Goal: Information Seeking & Learning: Understand process/instructions

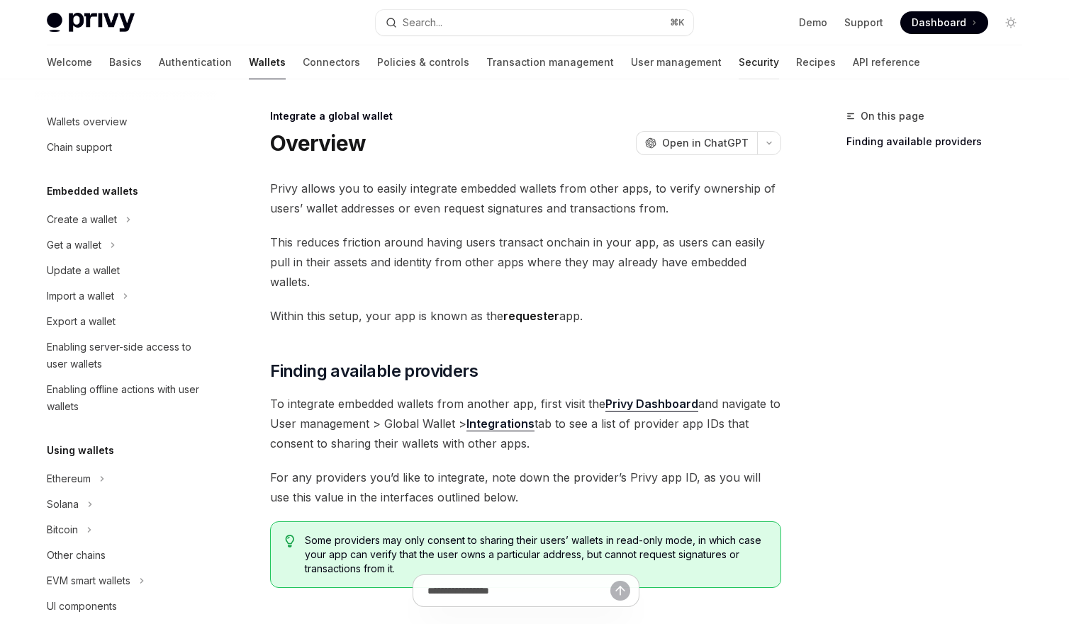
click at [738, 62] on link "Security" at bounding box center [758, 62] width 40 height 34
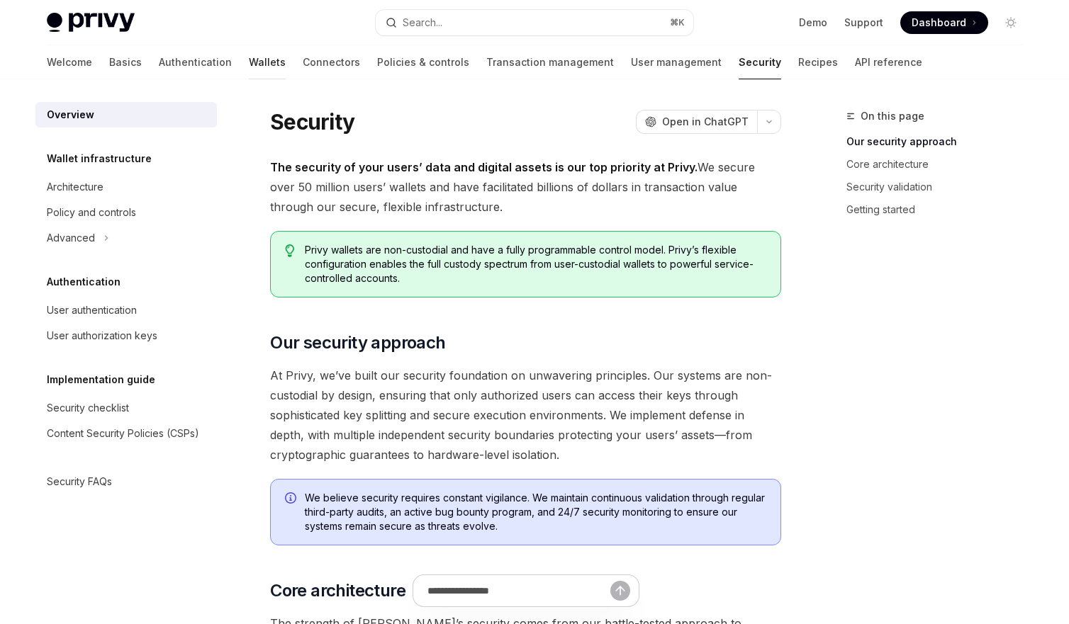
click at [249, 62] on link "Wallets" at bounding box center [267, 62] width 37 height 34
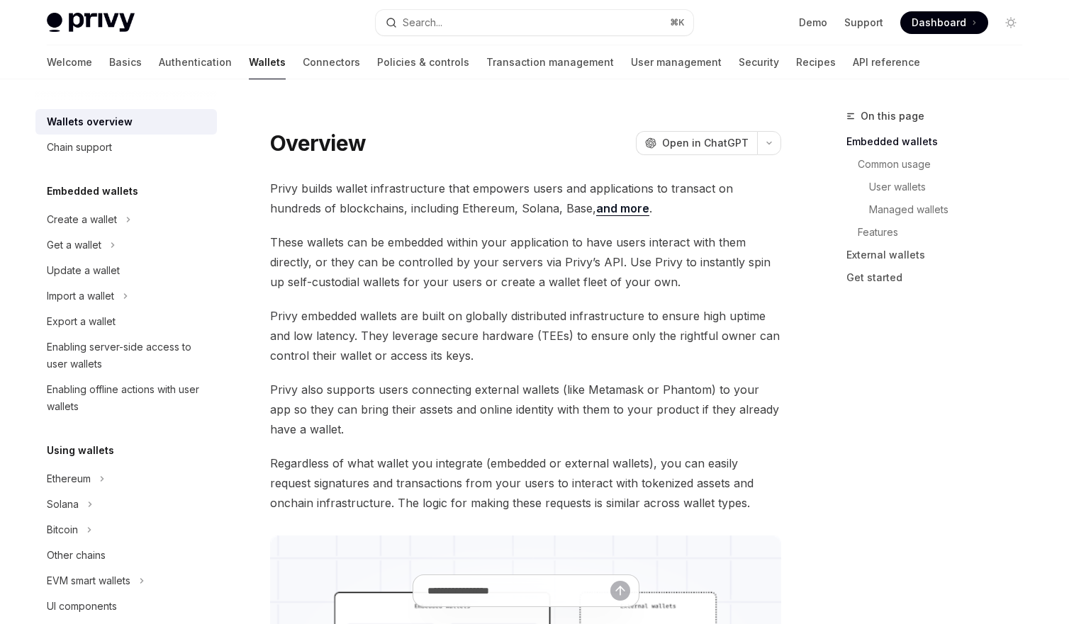
click at [249, 64] on link "Wallets" at bounding box center [267, 62] width 37 height 34
click at [135, 149] on div "Chain support" at bounding box center [128, 147] width 162 height 17
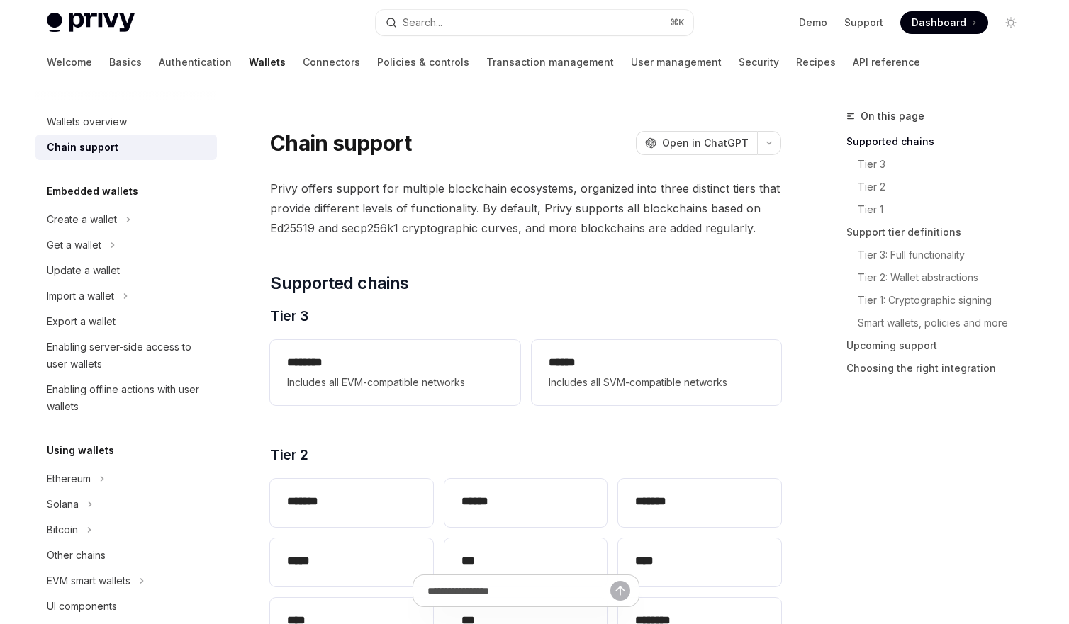
click at [468, 137] on div "Chain support OpenAI Open in ChatGPT" at bounding box center [525, 143] width 511 height 26
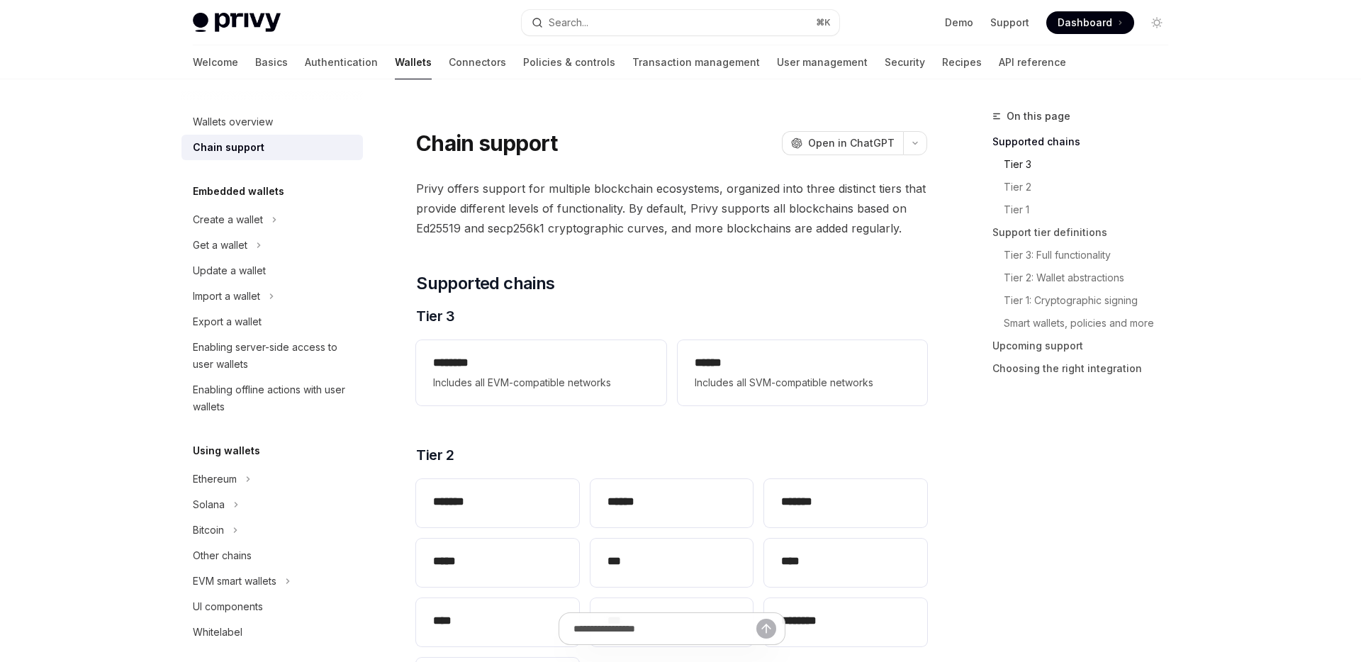
click at [1027, 162] on link "Tier 3" at bounding box center [1091, 164] width 176 height 23
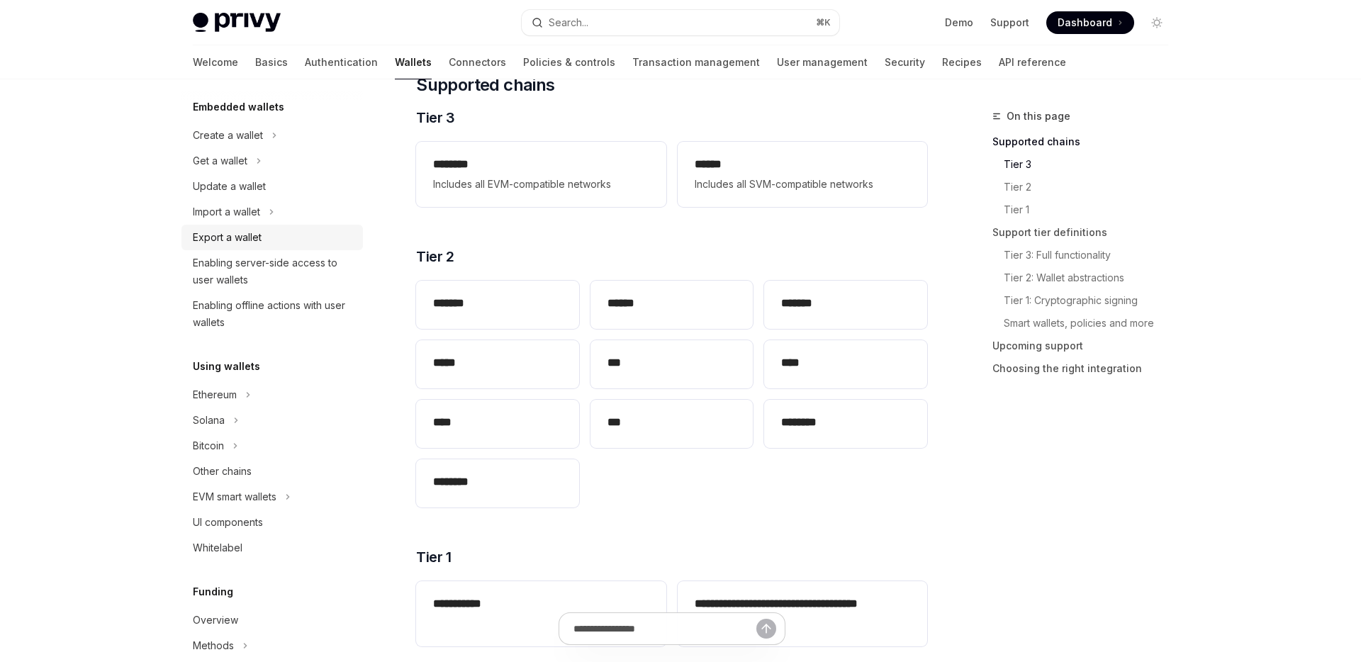
scroll to position [129, 0]
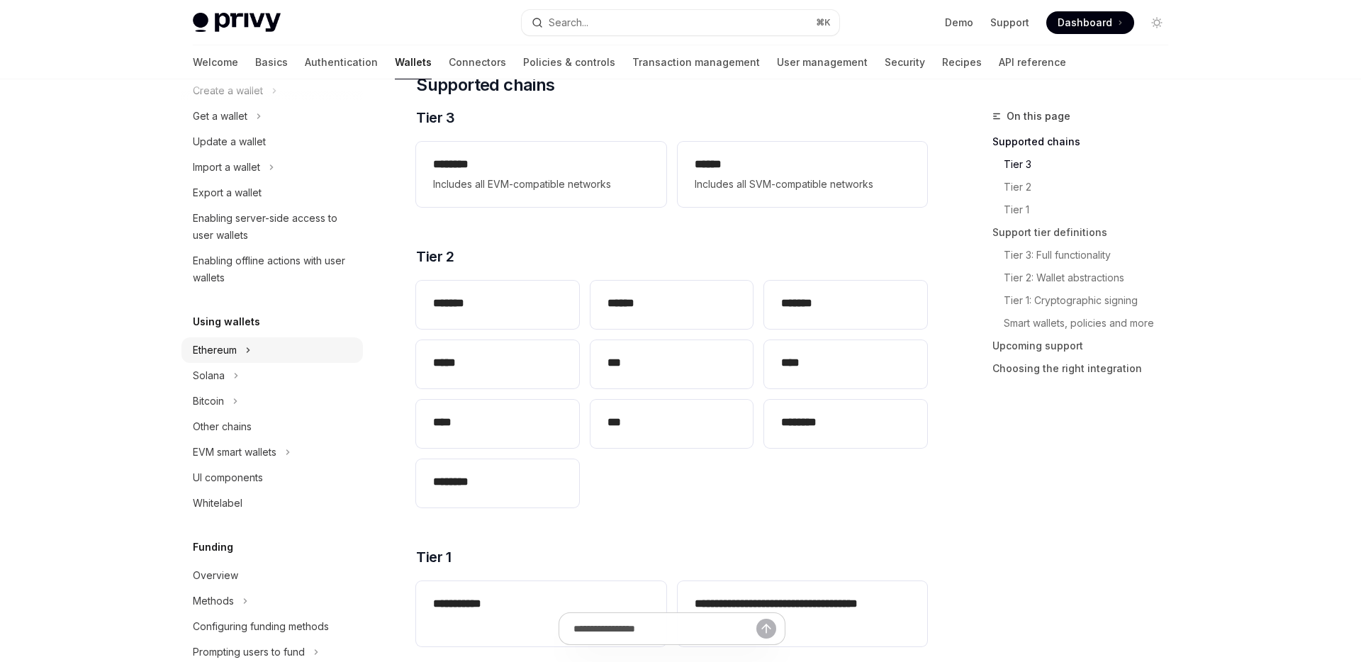
click at [242, 356] on div "Ethereum" at bounding box center [271, 350] width 181 height 26
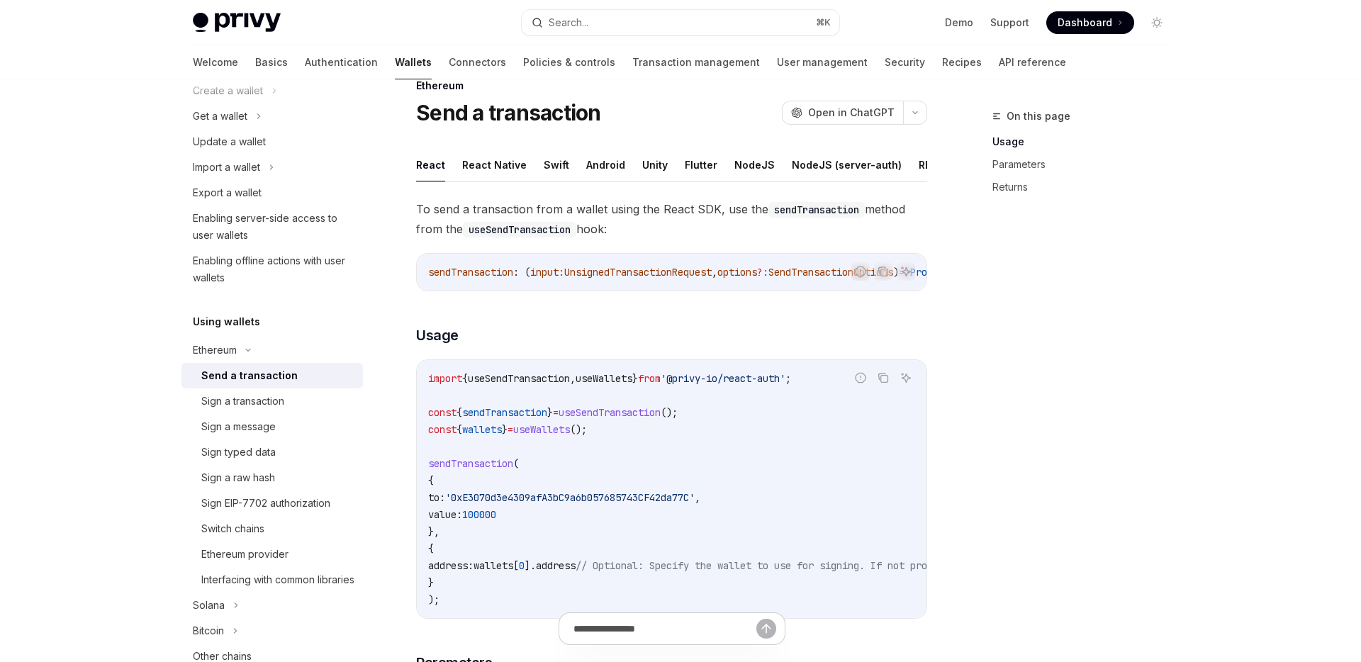
scroll to position [11, 0]
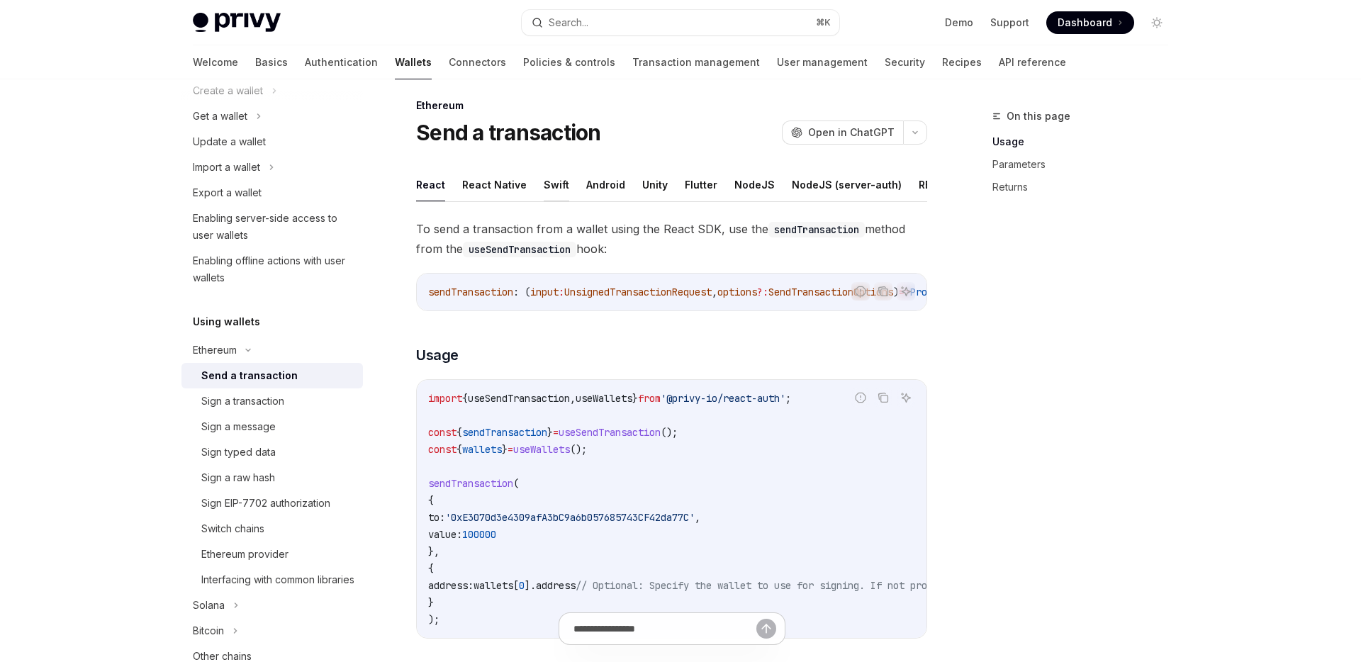
click at [556, 181] on button "Swift" at bounding box center [557, 184] width 26 height 33
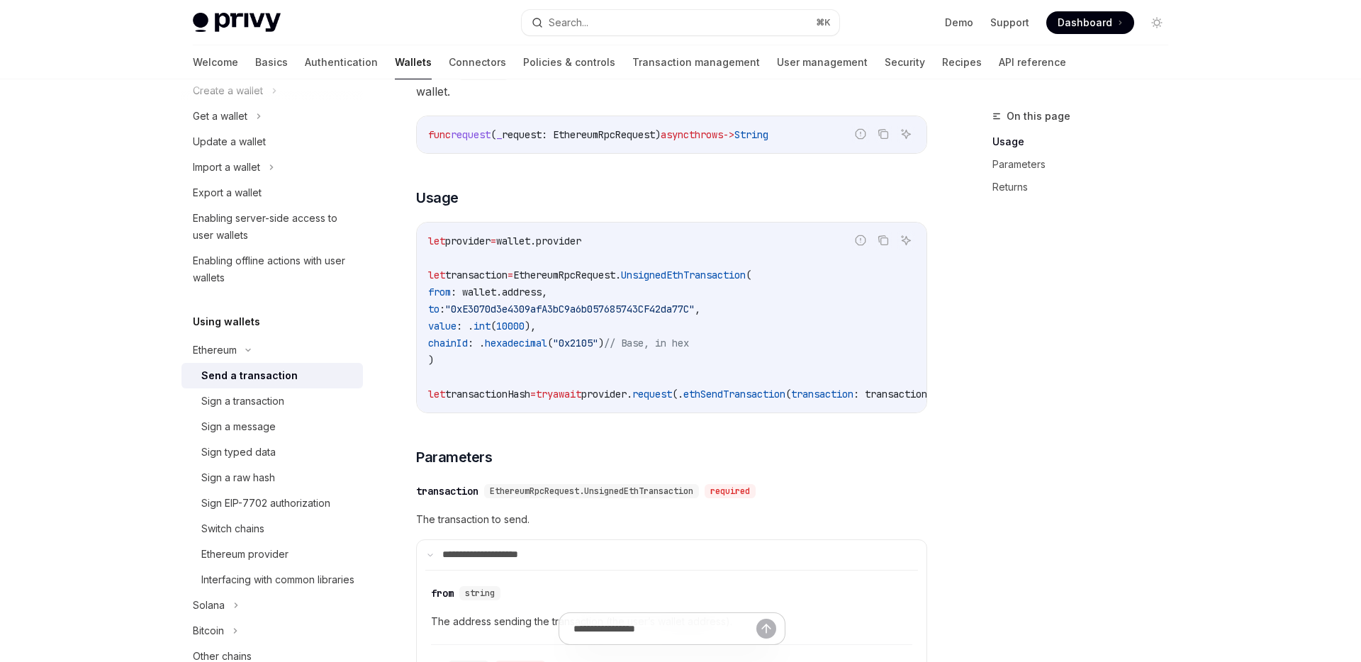
scroll to position [159, 0]
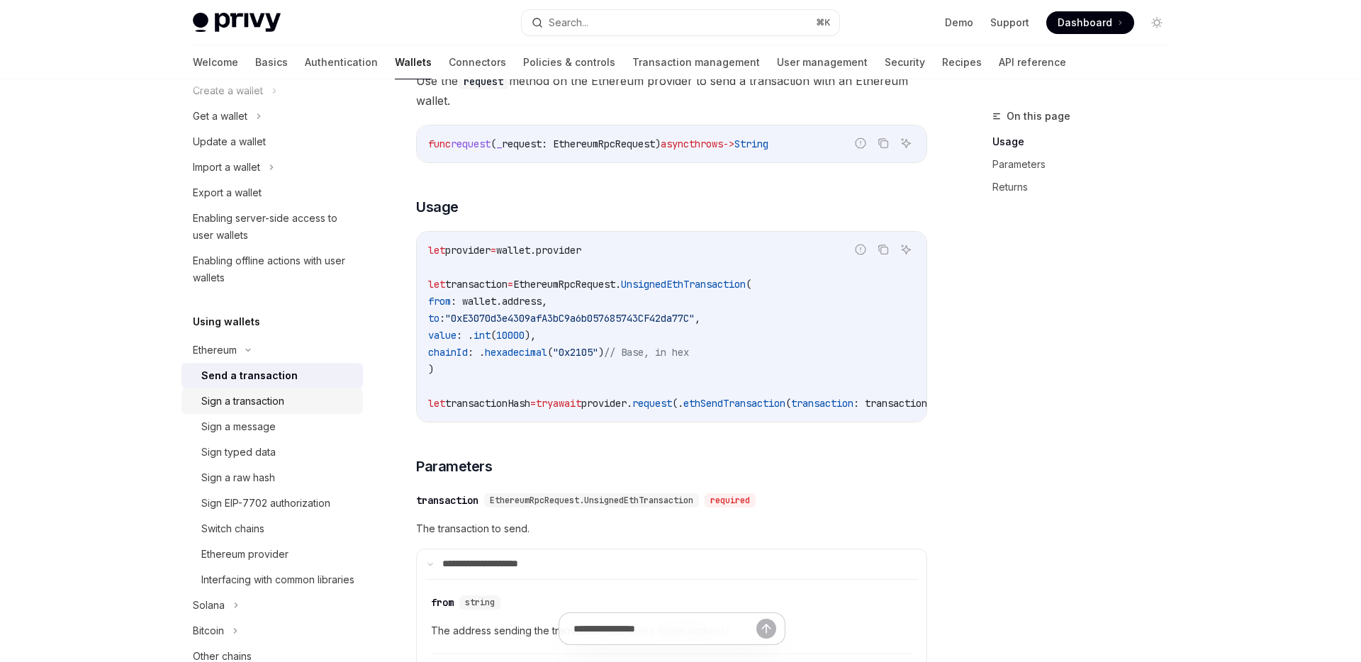
click at [278, 398] on div "Sign a transaction" at bounding box center [242, 401] width 83 height 17
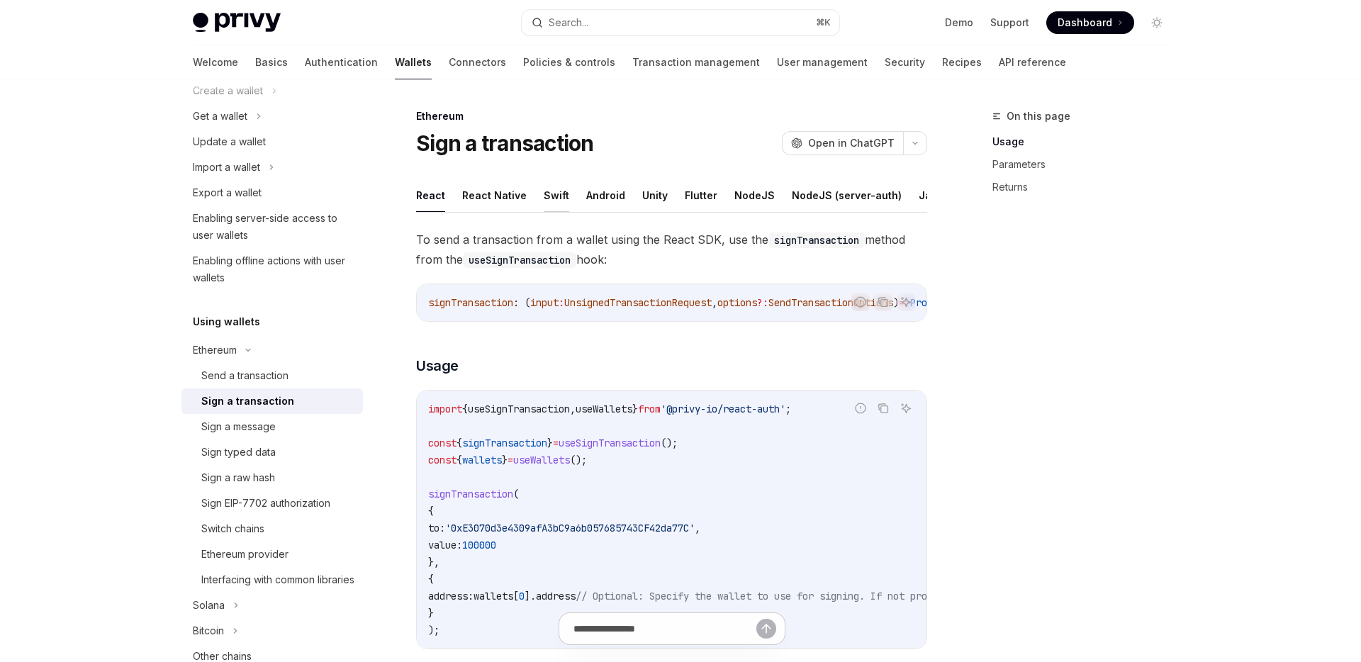
click at [544, 201] on button "Swift" at bounding box center [557, 195] width 26 height 33
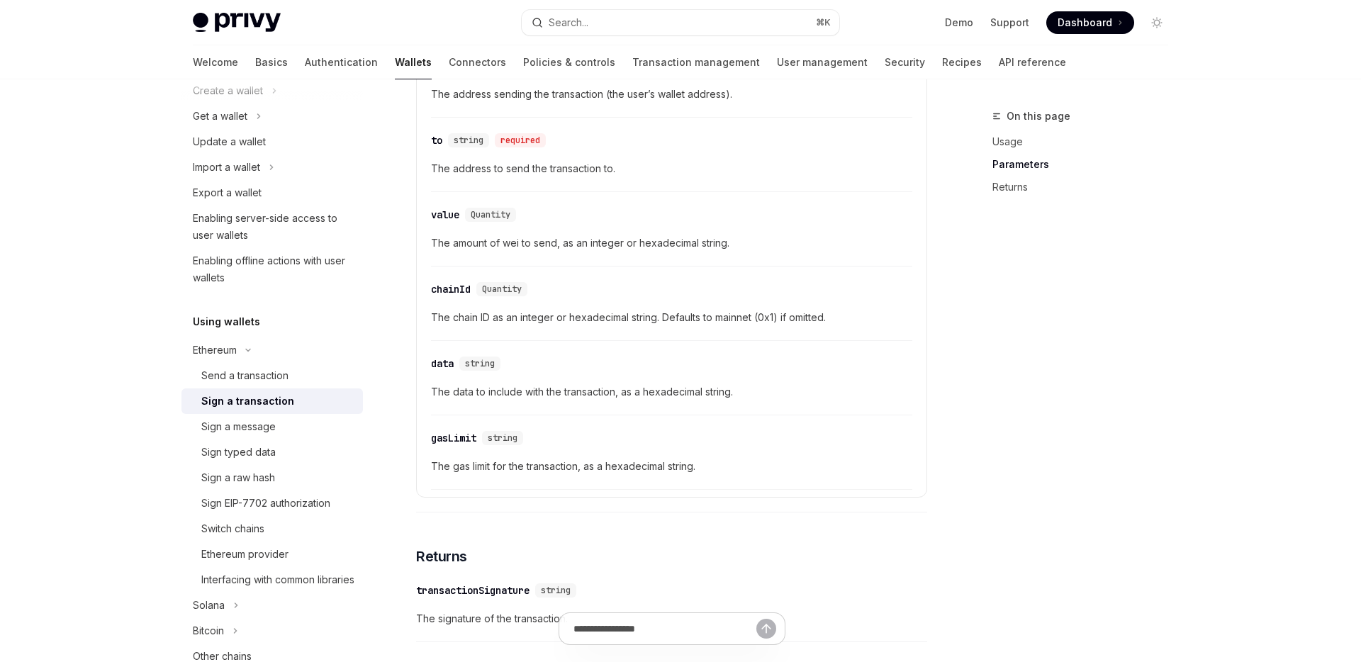
scroll to position [713, 0]
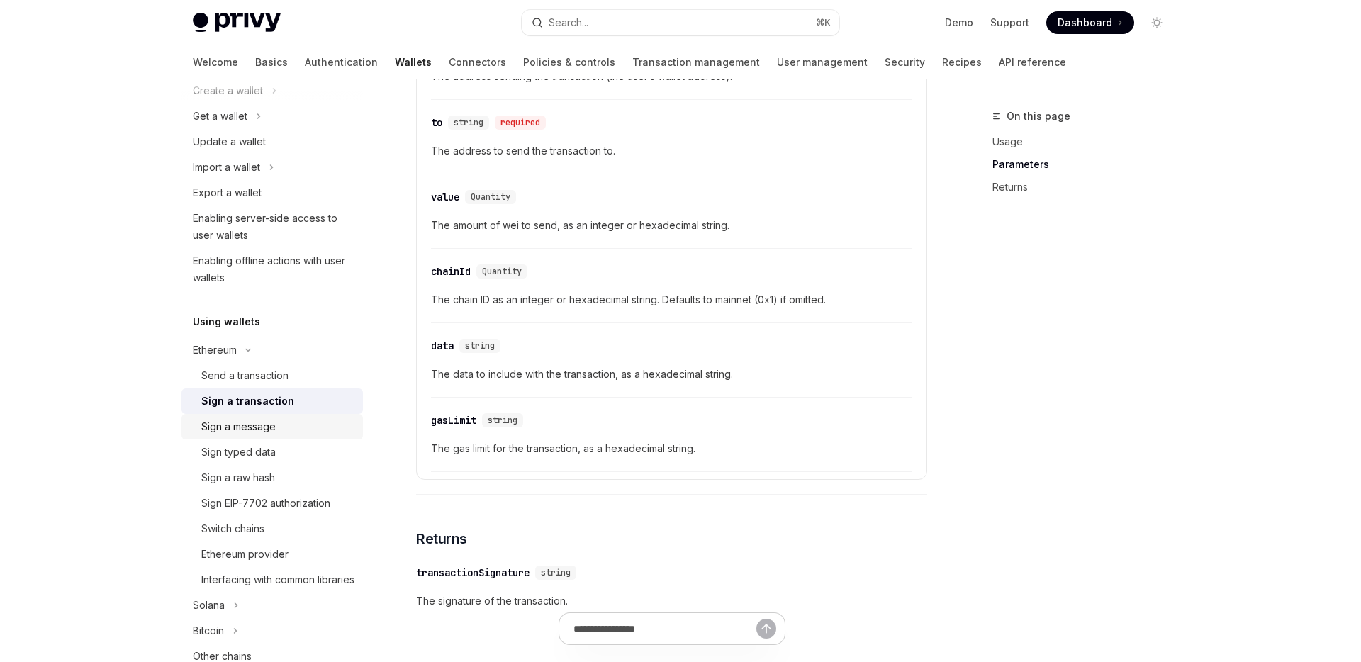
click at [255, 424] on div "Sign a message" at bounding box center [238, 426] width 74 height 17
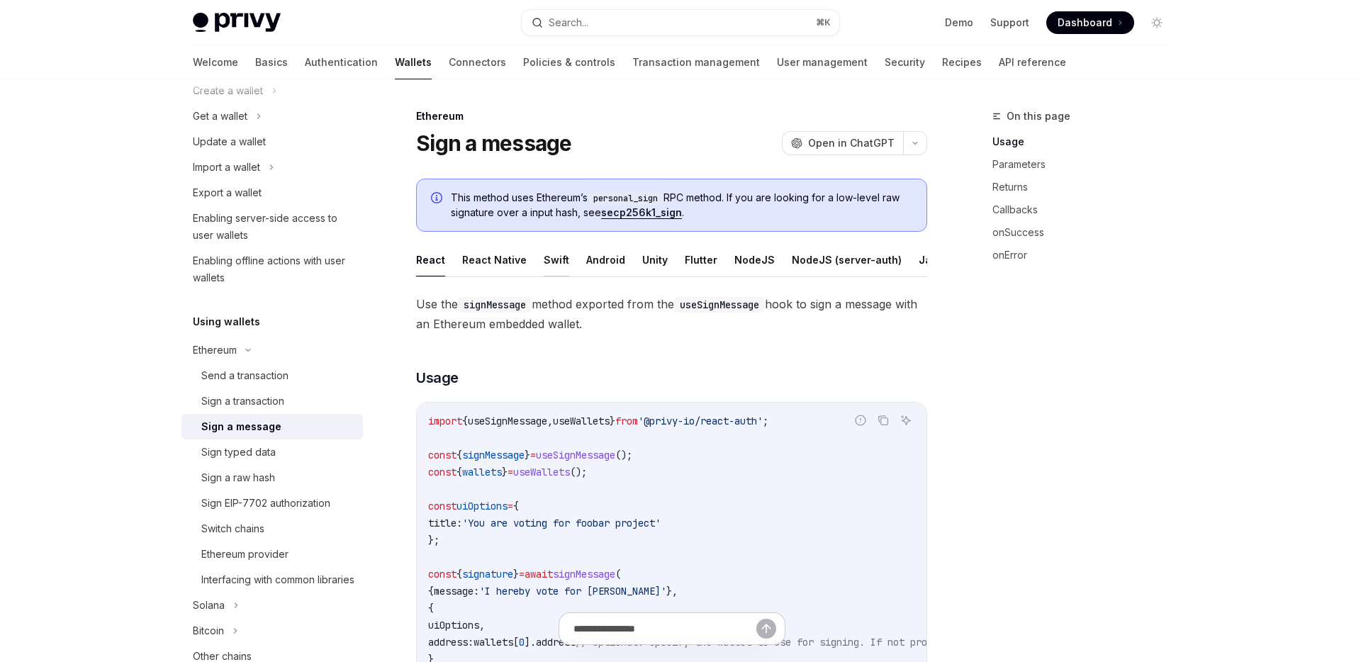
click at [549, 257] on button "Swift" at bounding box center [557, 259] width 26 height 33
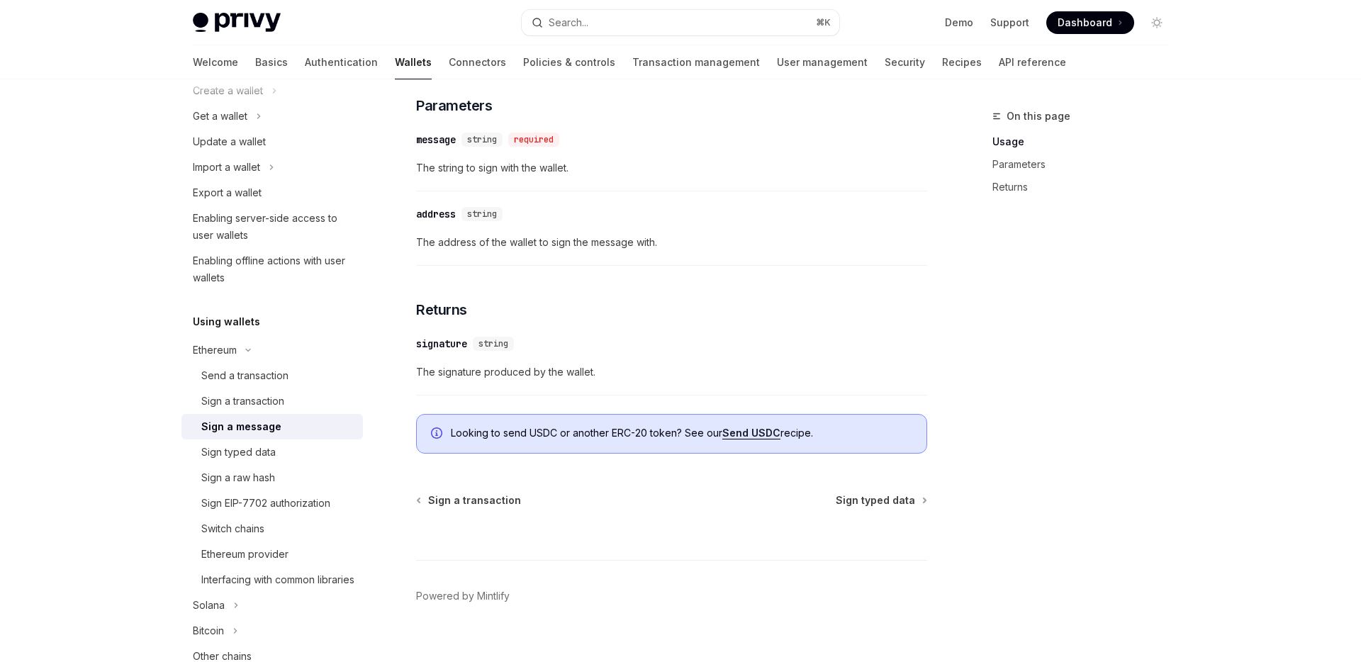
scroll to position [657, 0]
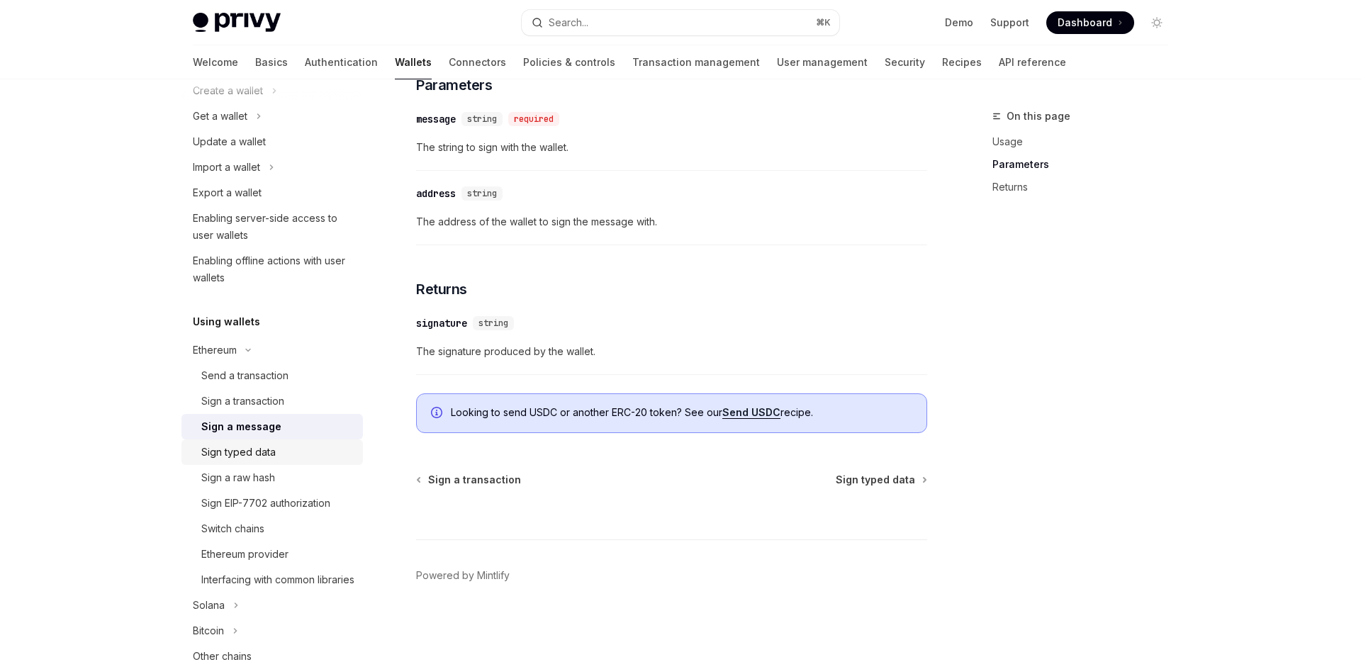
click at [275, 456] on div "Sign typed data" at bounding box center [277, 452] width 153 height 17
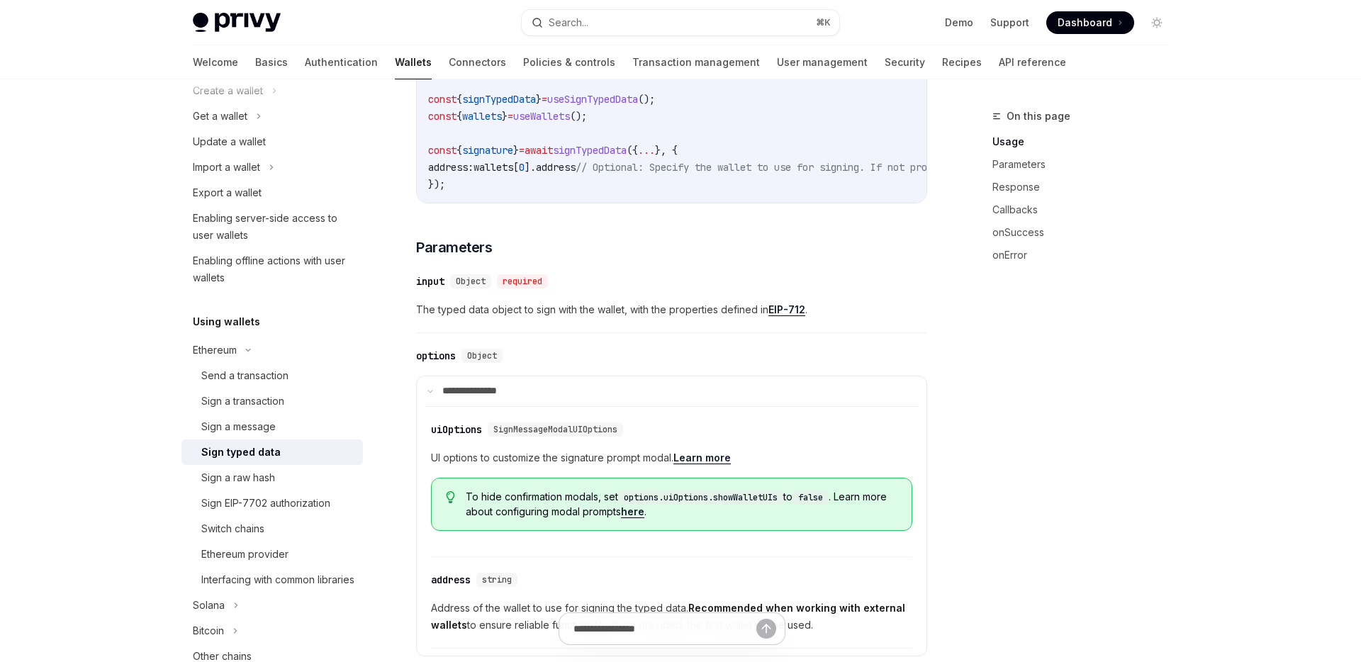
scroll to position [515, 0]
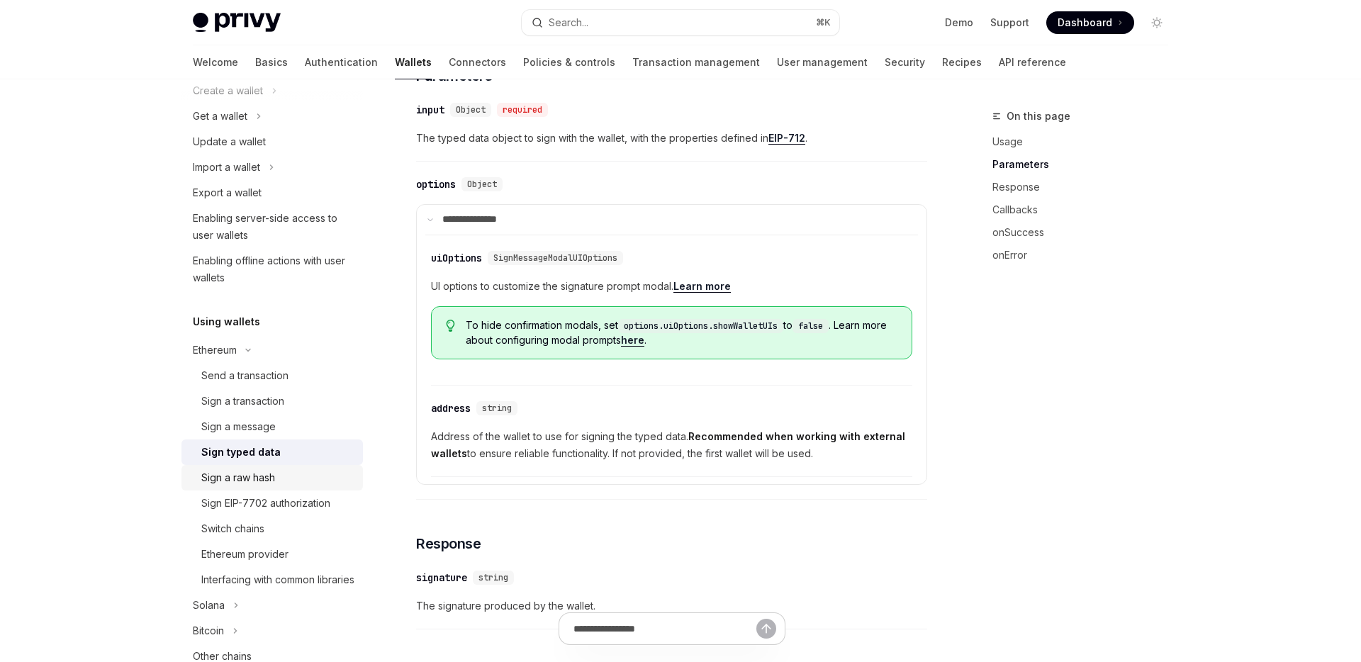
click at [308, 476] on div "Sign a raw hash" at bounding box center [277, 477] width 153 height 17
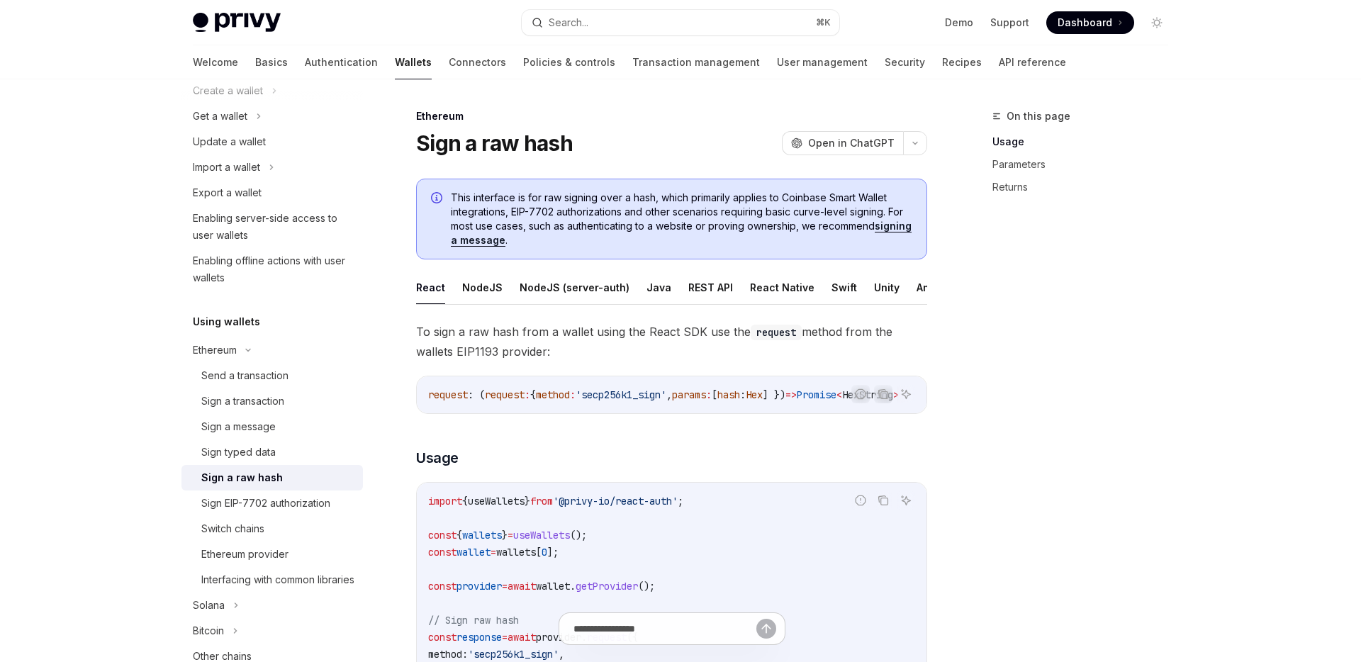
scroll to position [83, 0]
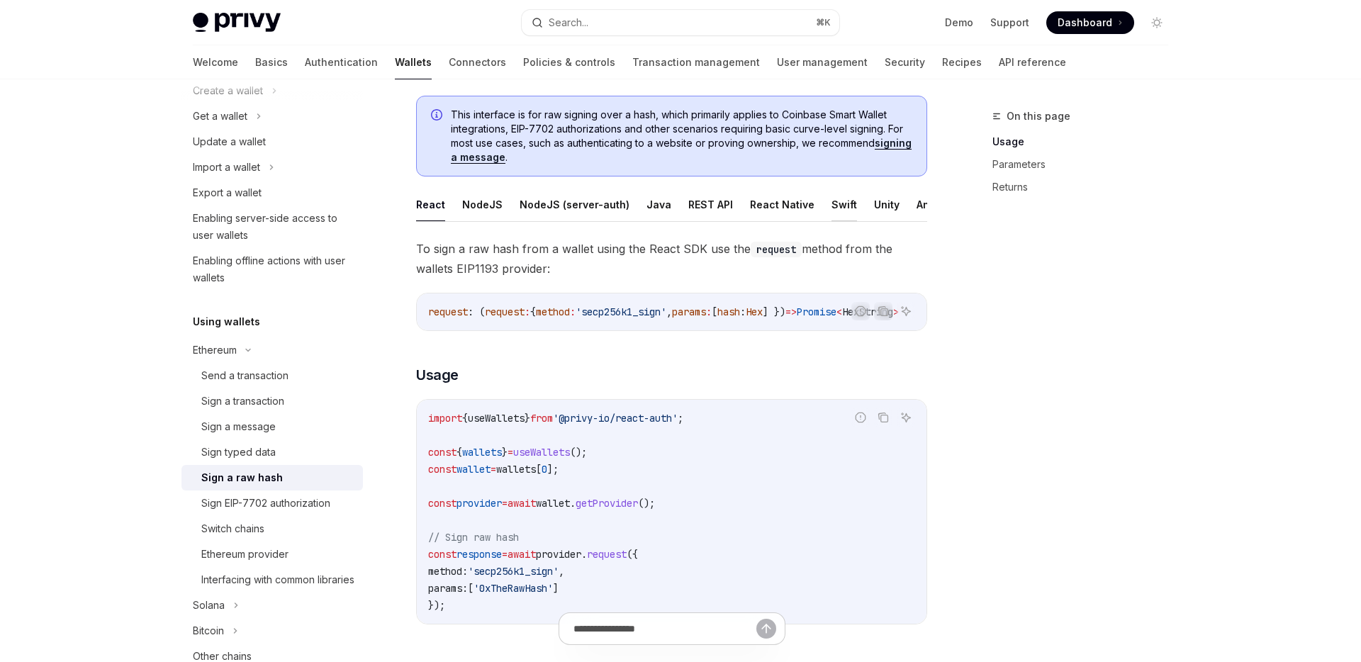
click at [831, 204] on button "Swift" at bounding box center [844, 204] width 26 height 33
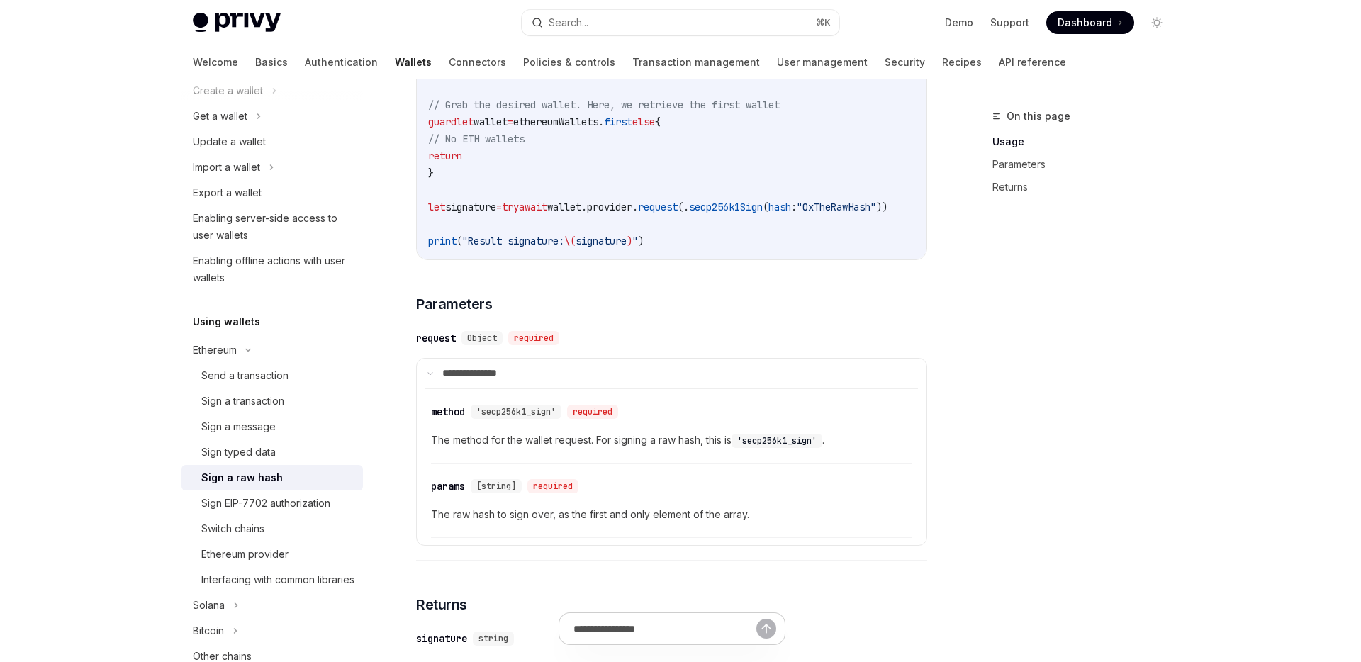
scroll to position [656, 0]
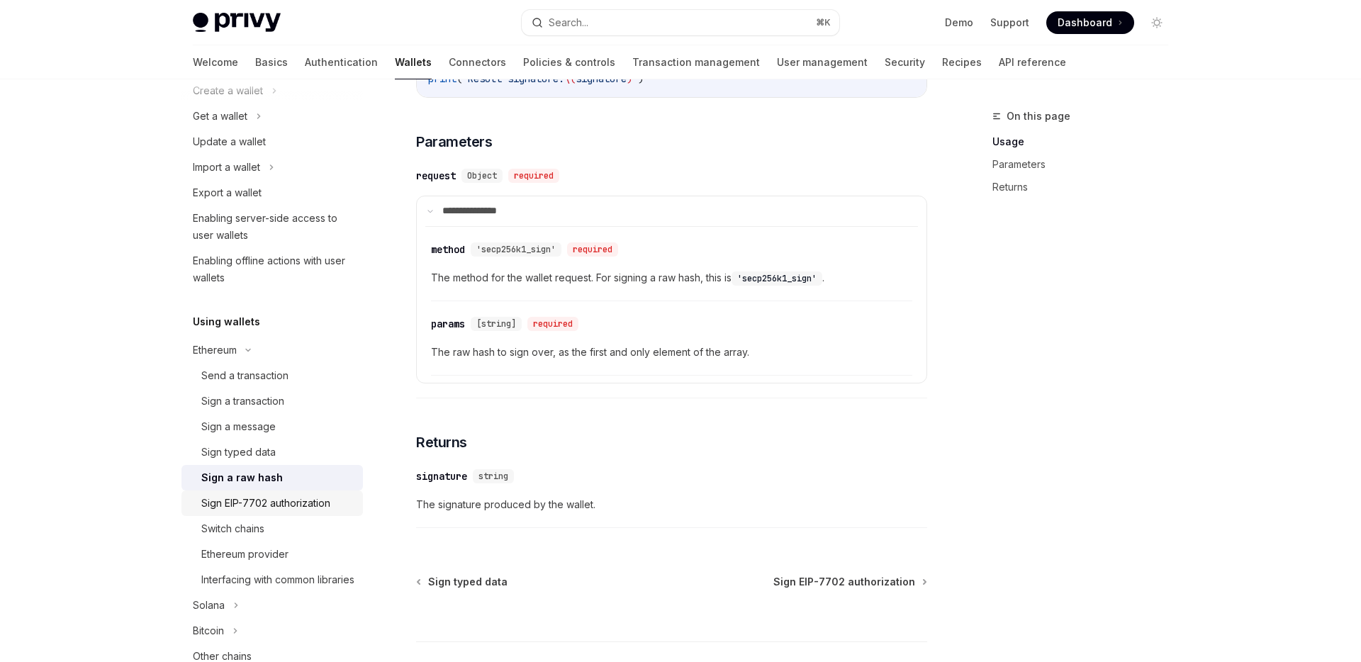
click at [265, 505] on div "Sign EIP-7702 authorization" at bounding box center [265, 503] width 129 height 17
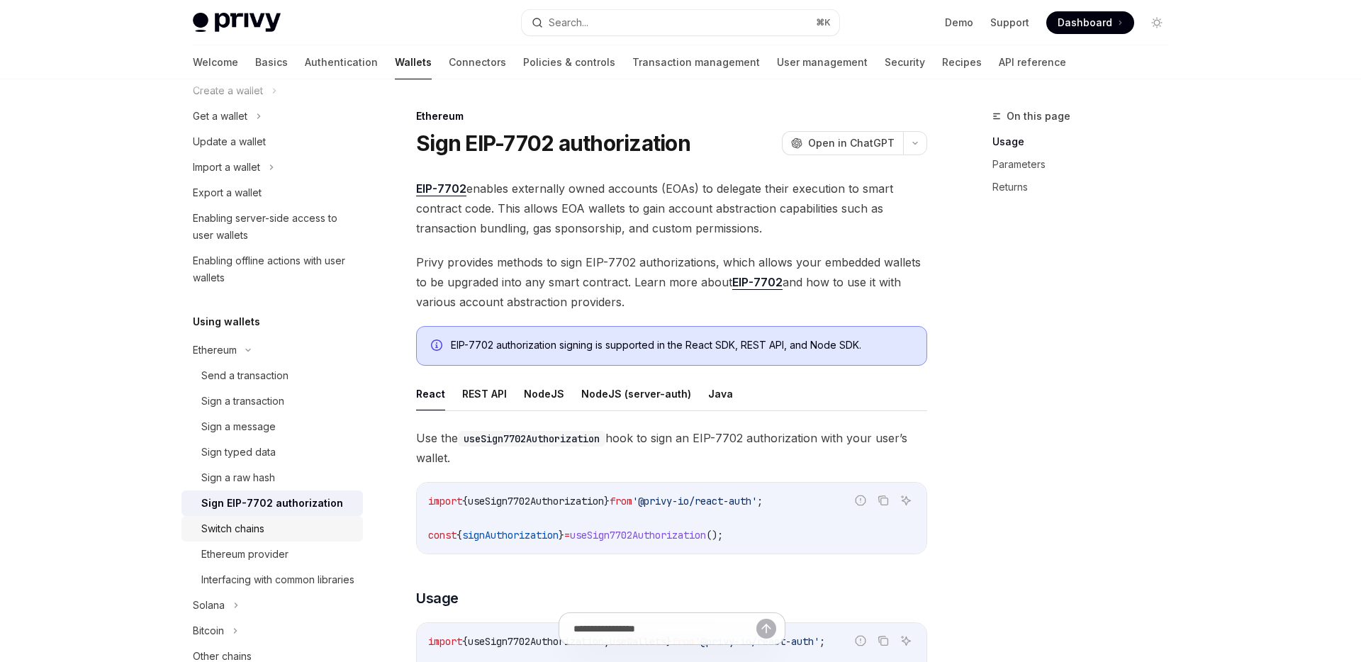
click at [243, 538] on link "Switch chains" at bounding box center [271, 529] width 181 height 26
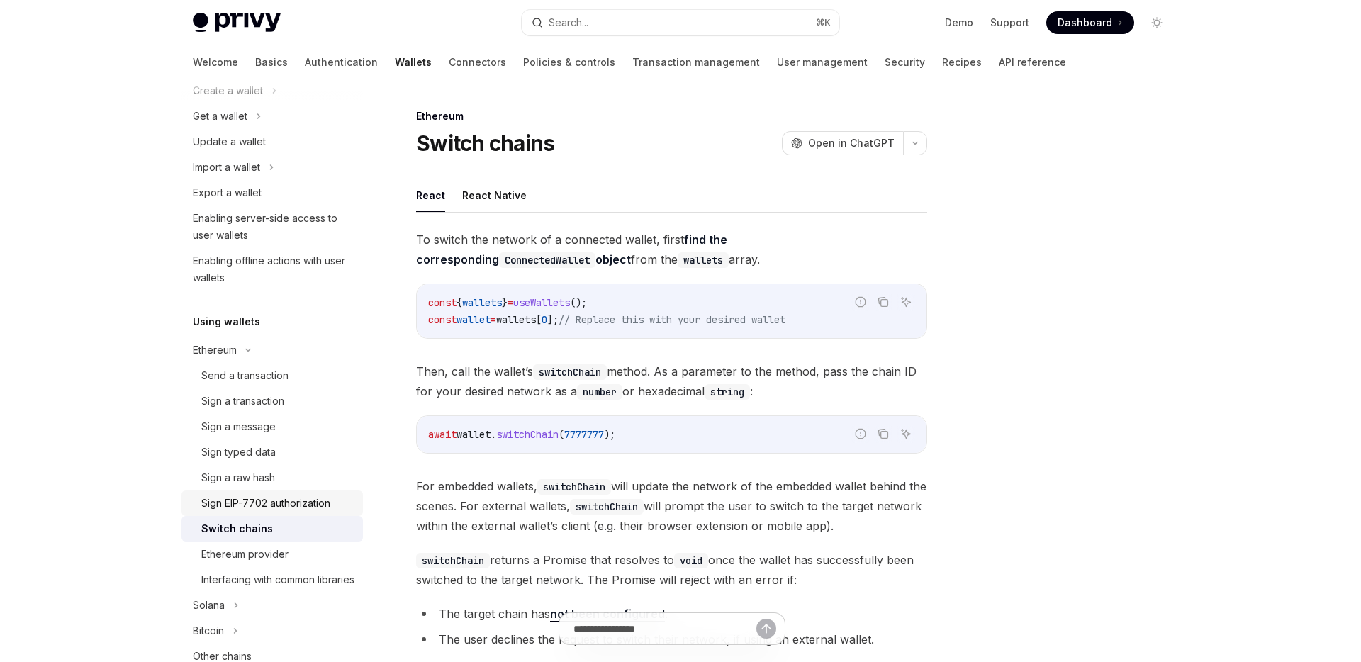
scroll to position [394, 0]
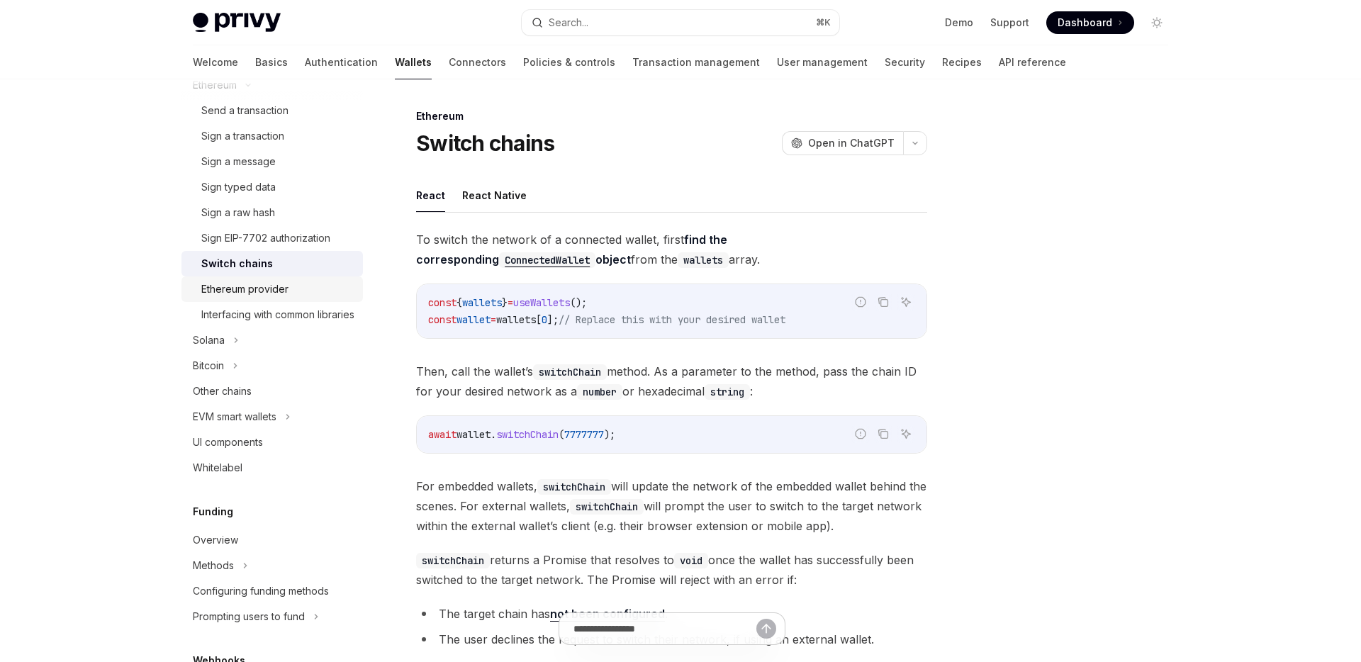
click at [259, 288] on div "Ethereum provider" at bounding box center [244, 289] width 87 height 17
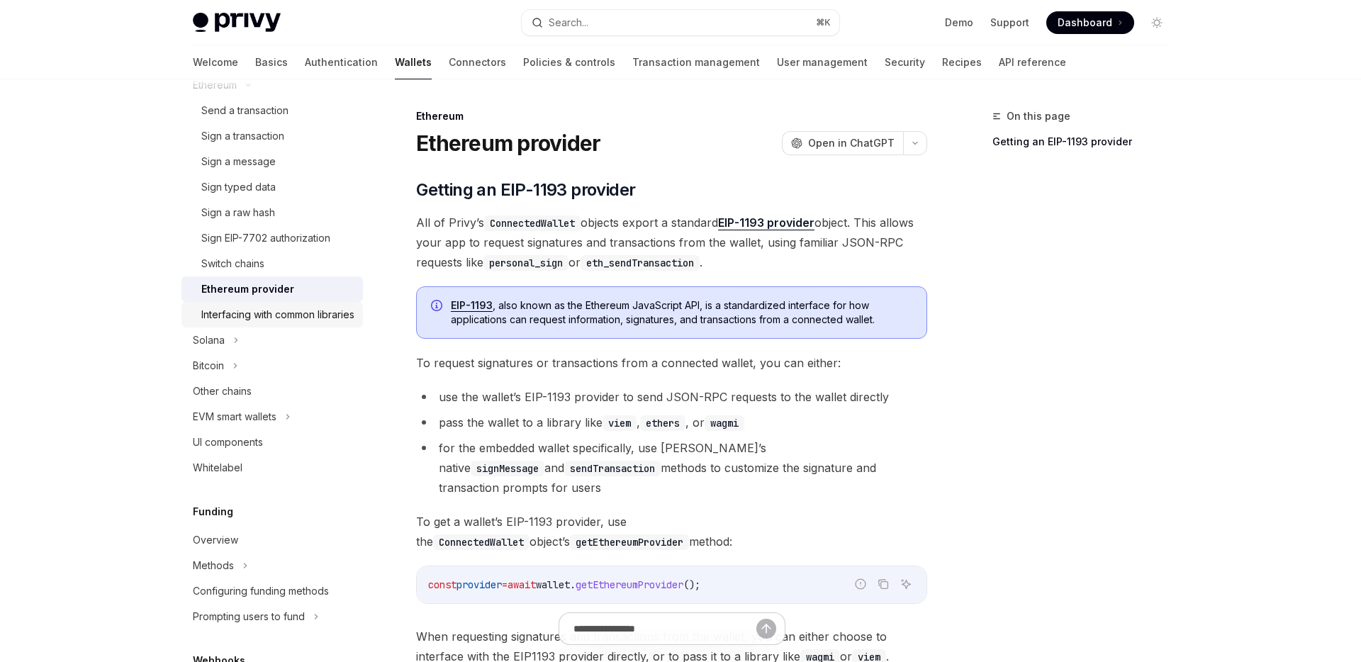
click at [250, 313] on div "Interfacing with common libraries" at bounding box center [277, 314] width 153 height 17
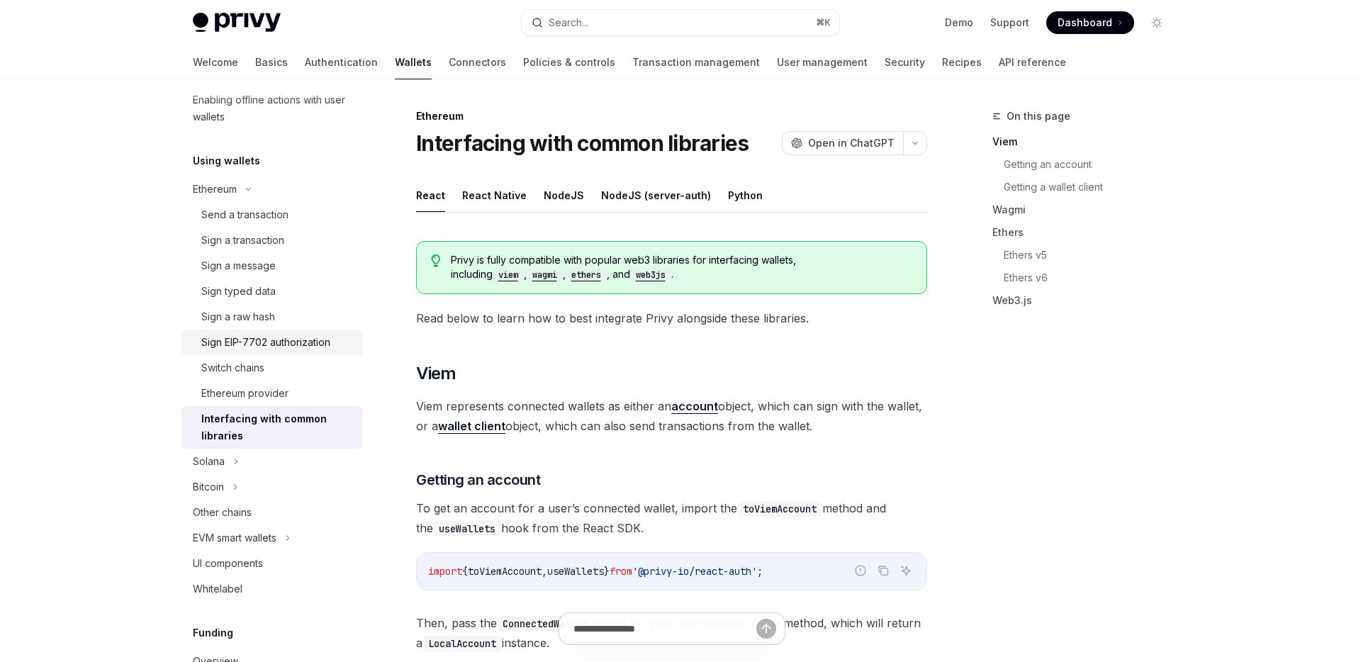
scroll to position [281, 0]
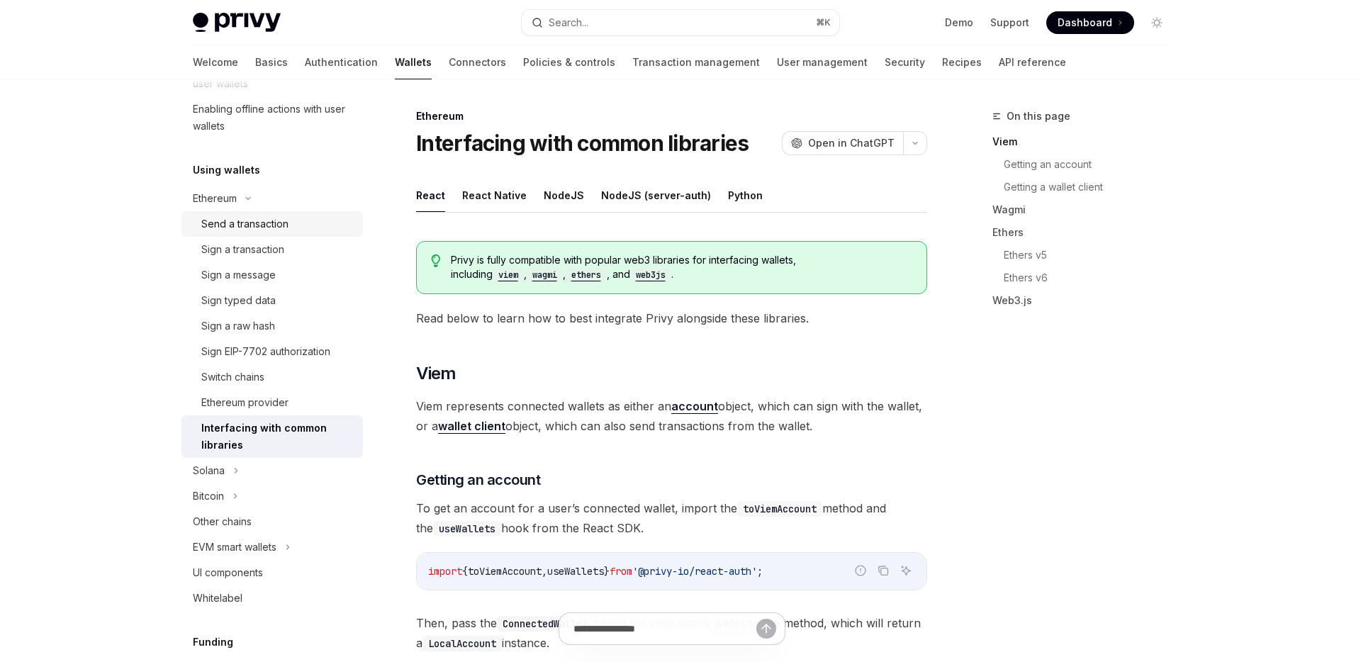
click at [266, 233] on link "Send a transaction" at bounding box center [271, 224] width 181 height 26
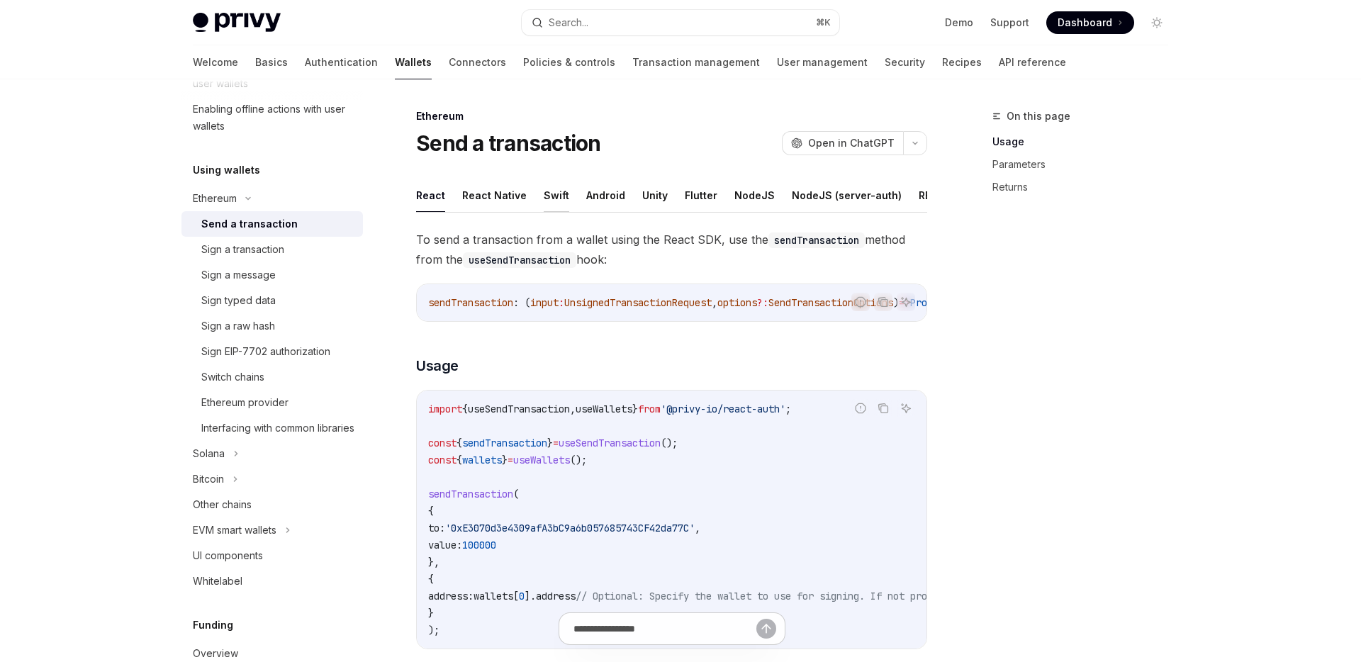
click at [551, 194] on button "Swift" at bounding box center [557, 195] width 26 height 33
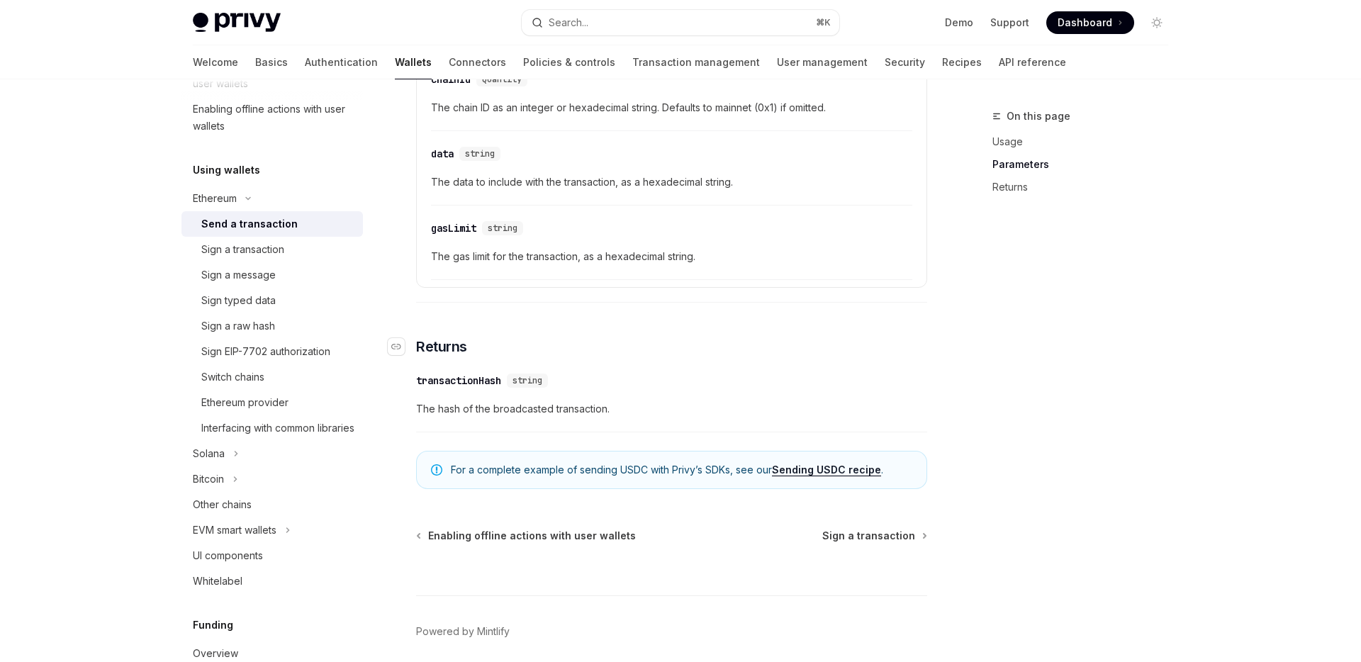
scroll to position [923, 0]
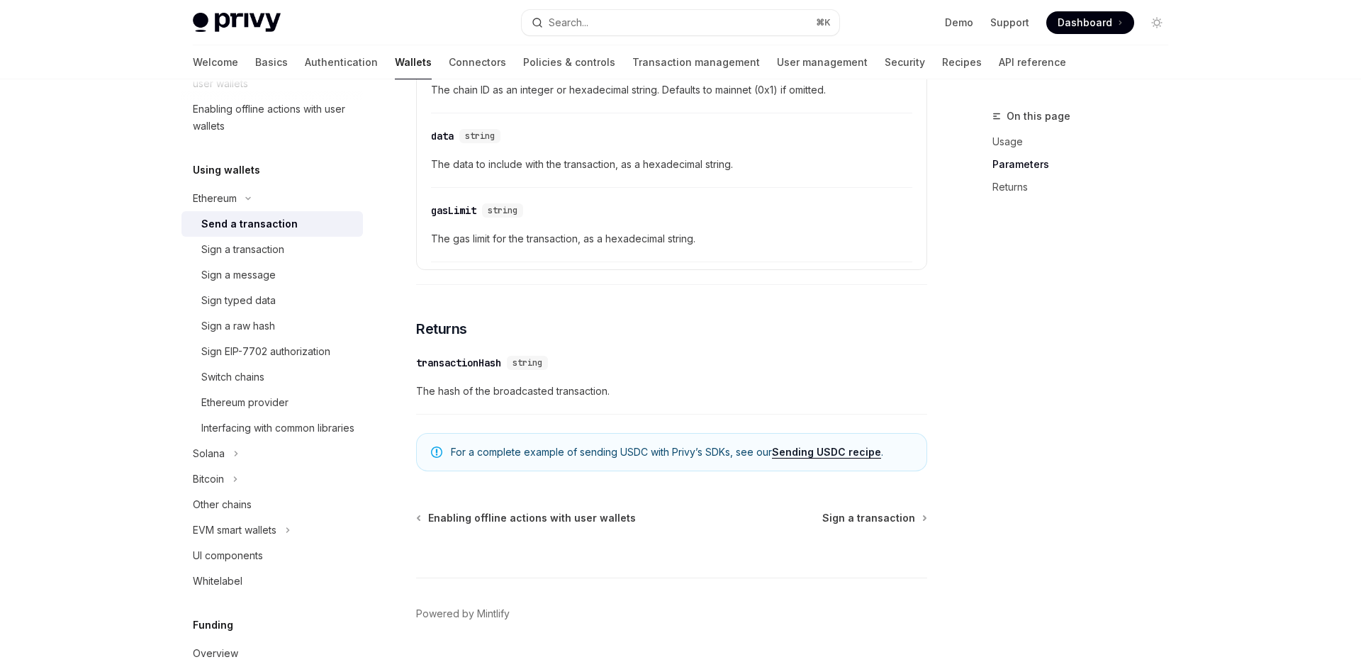
click at [439, 400] on span "The hash of the broadcasted transaction." at bounding box center [671, 391] width 511 height 17
click at [446, 398] on span "The hash of the broadcasted transaction." at bounding box center [671, 391] width 511 height 17
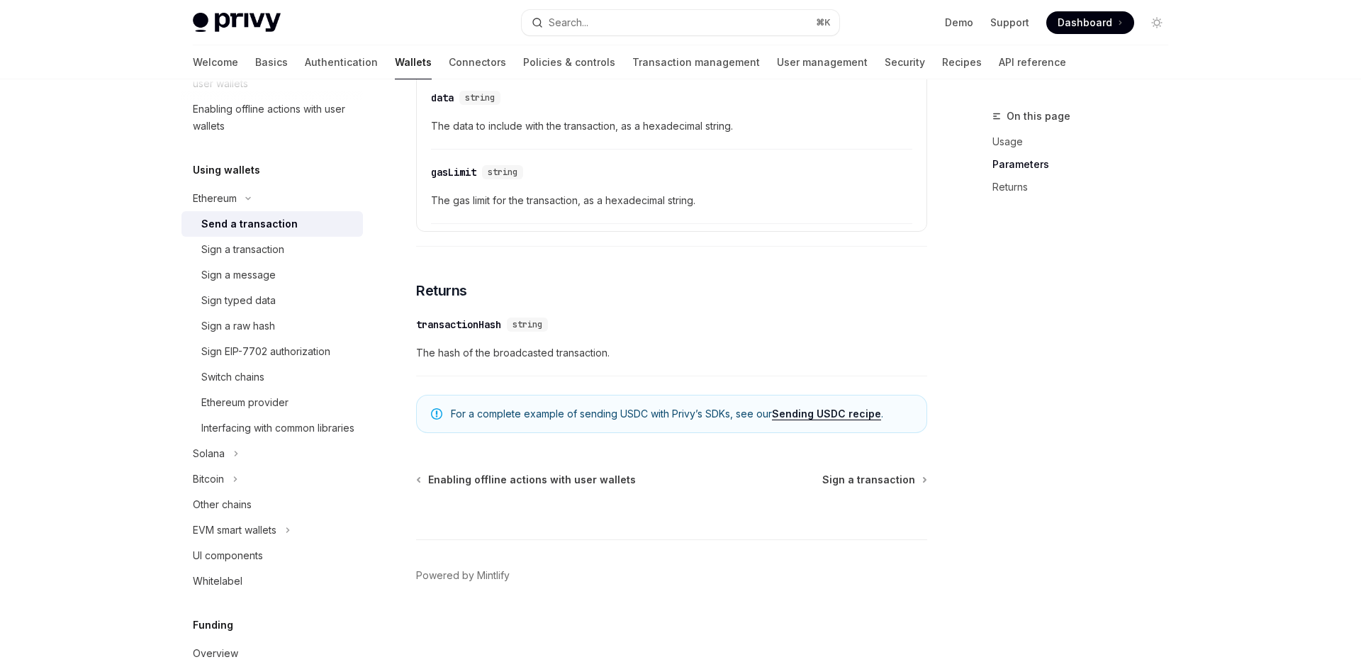
click at [463, 420] on span "For a complete example of sending USDC with Privy’s SDKs, see our Sending USDC …" at bounding box center [681, 414] width 461 height 14
click at [454, 426] on div at bounding box center [454, 426] width 0 height 0
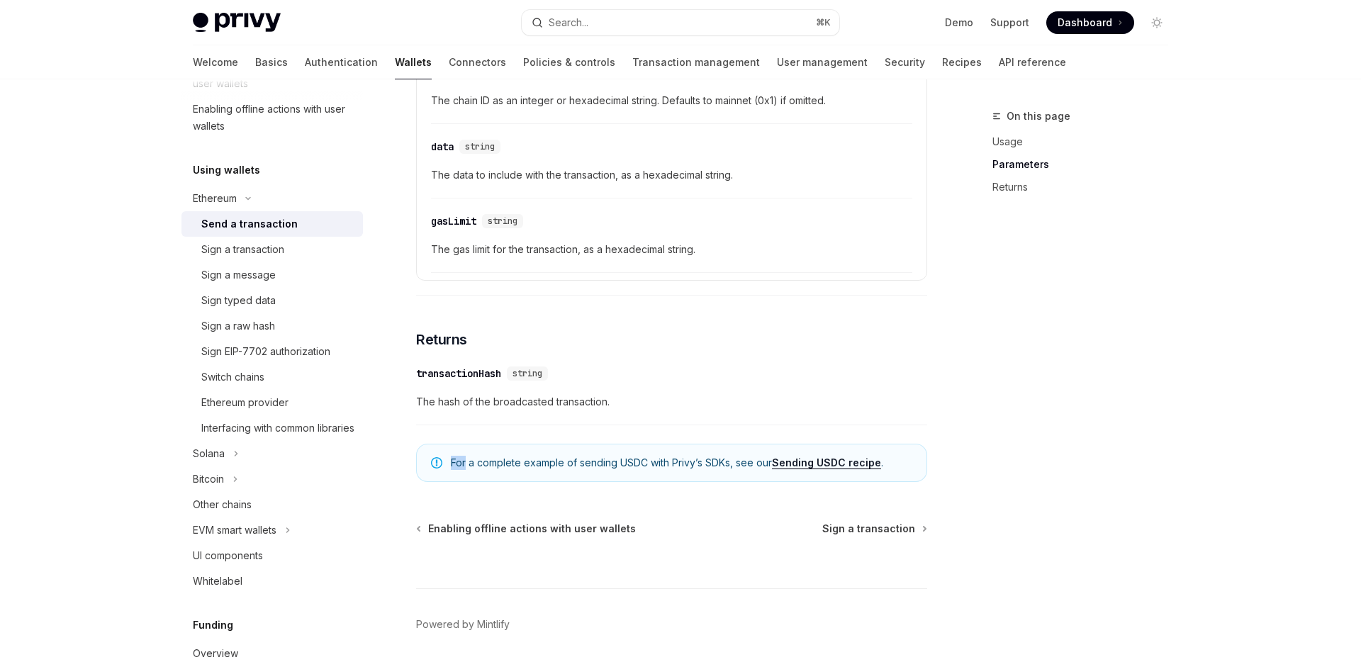
scroll to position [907, 0]
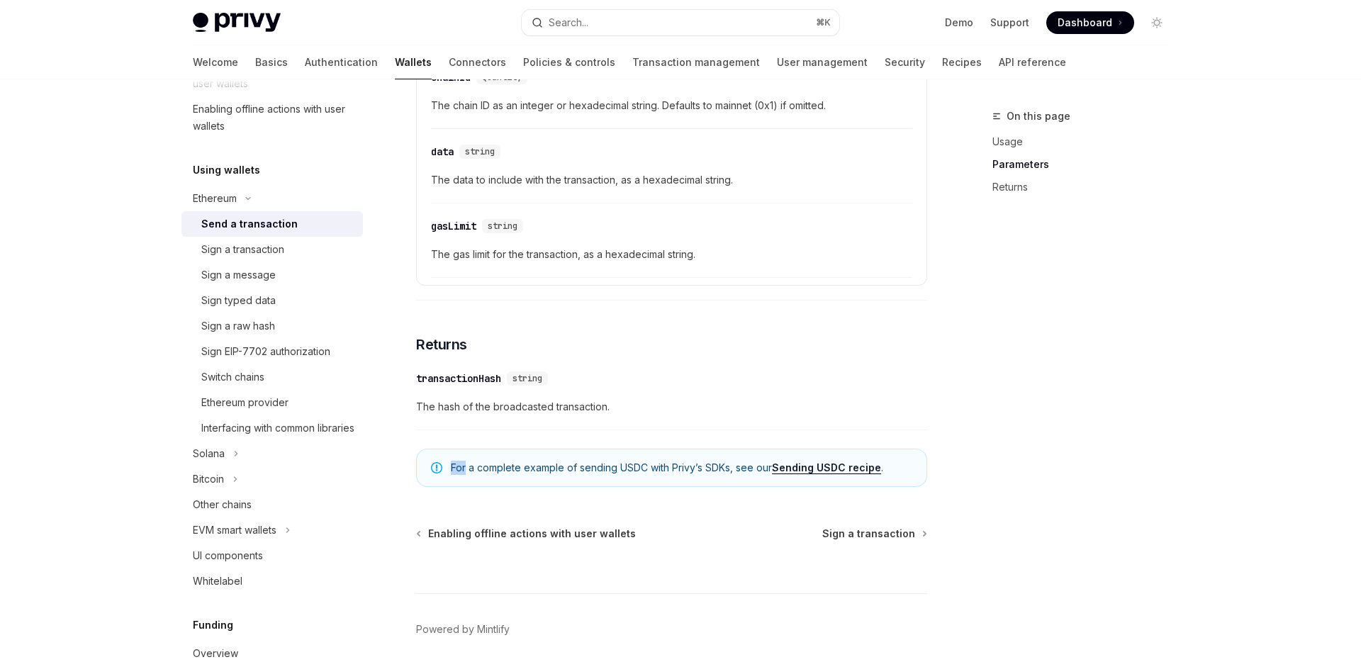
click at [790, 474] on link "Sending USDC recipe" at bounding box center [826, 467] width 109 height 13
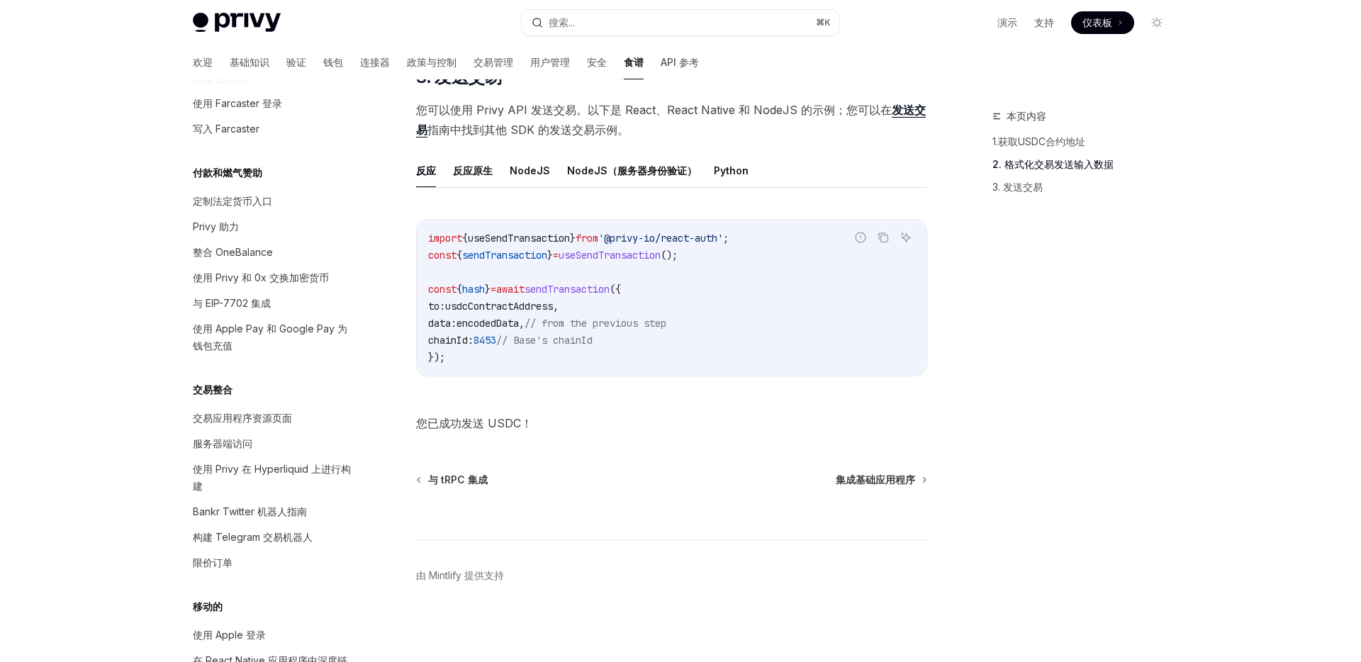
scroll to position [993, 0]
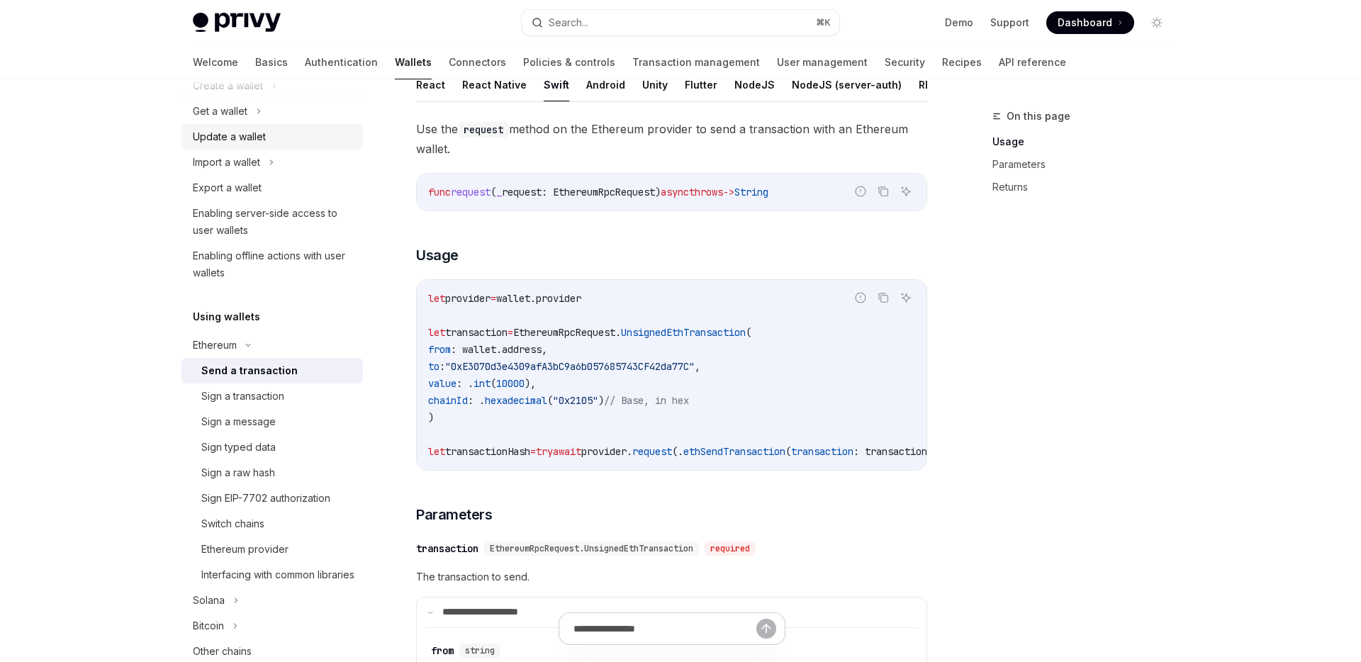
scroll to position [85, 0]
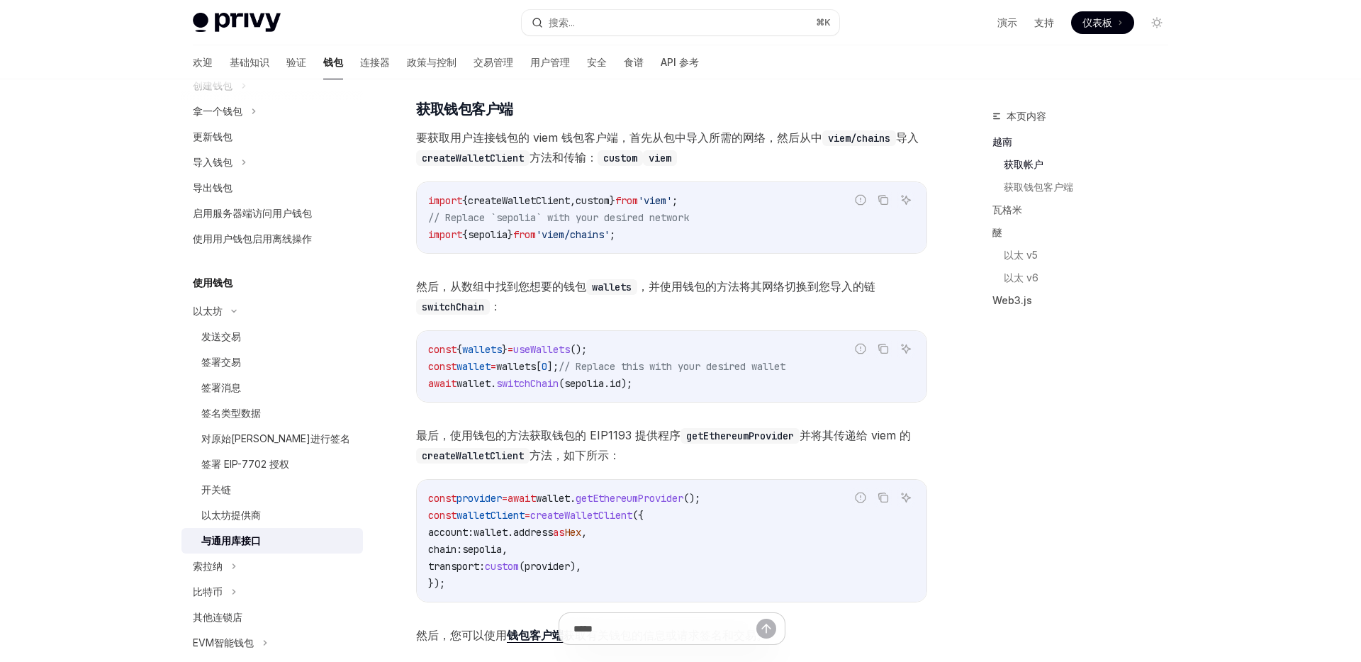
scroll to position [686, 0]
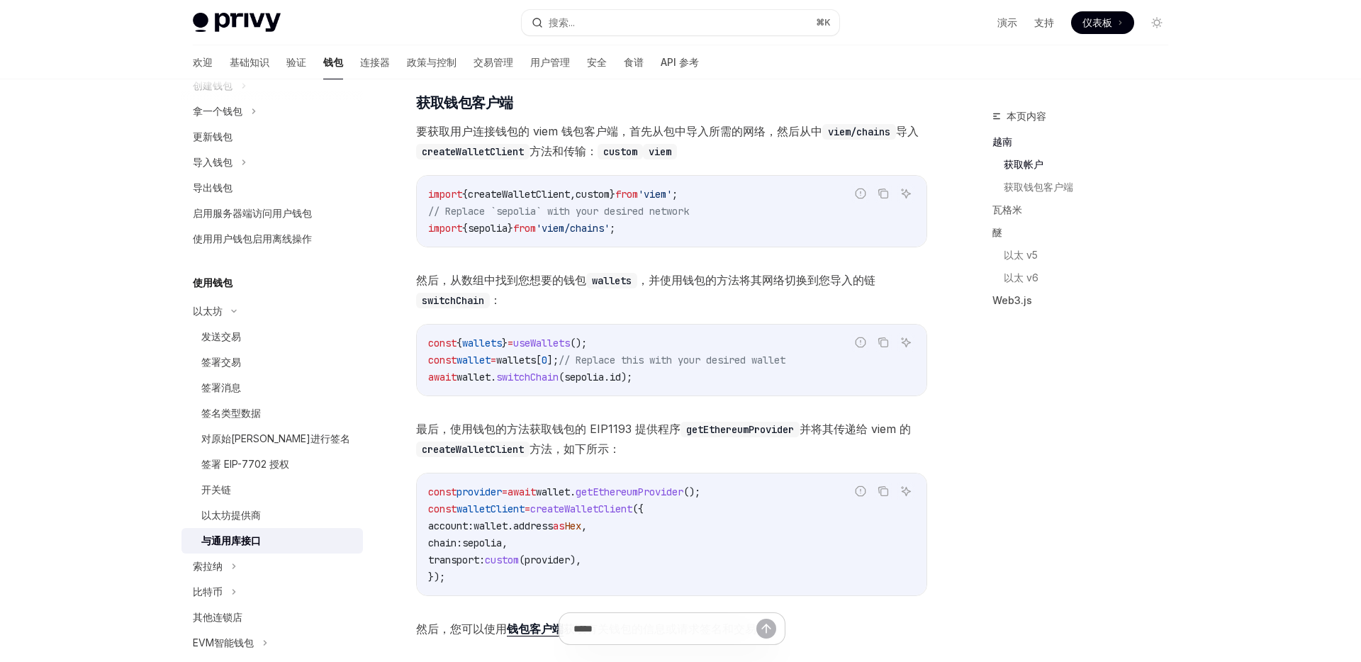
click at [668, 287] on font "，并使用钱包的方法将其网络切换到您导入的链" at bounding box center [756, 280] width 238 height 14
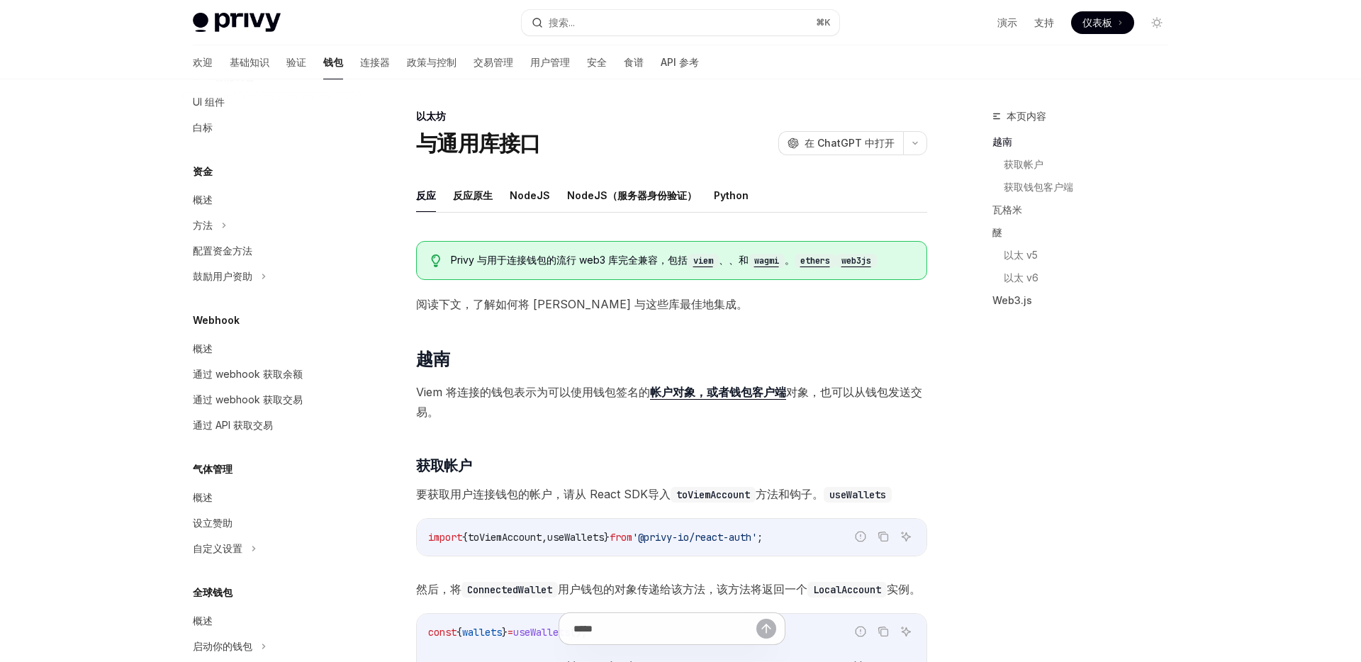
scroll to position [728, 0]
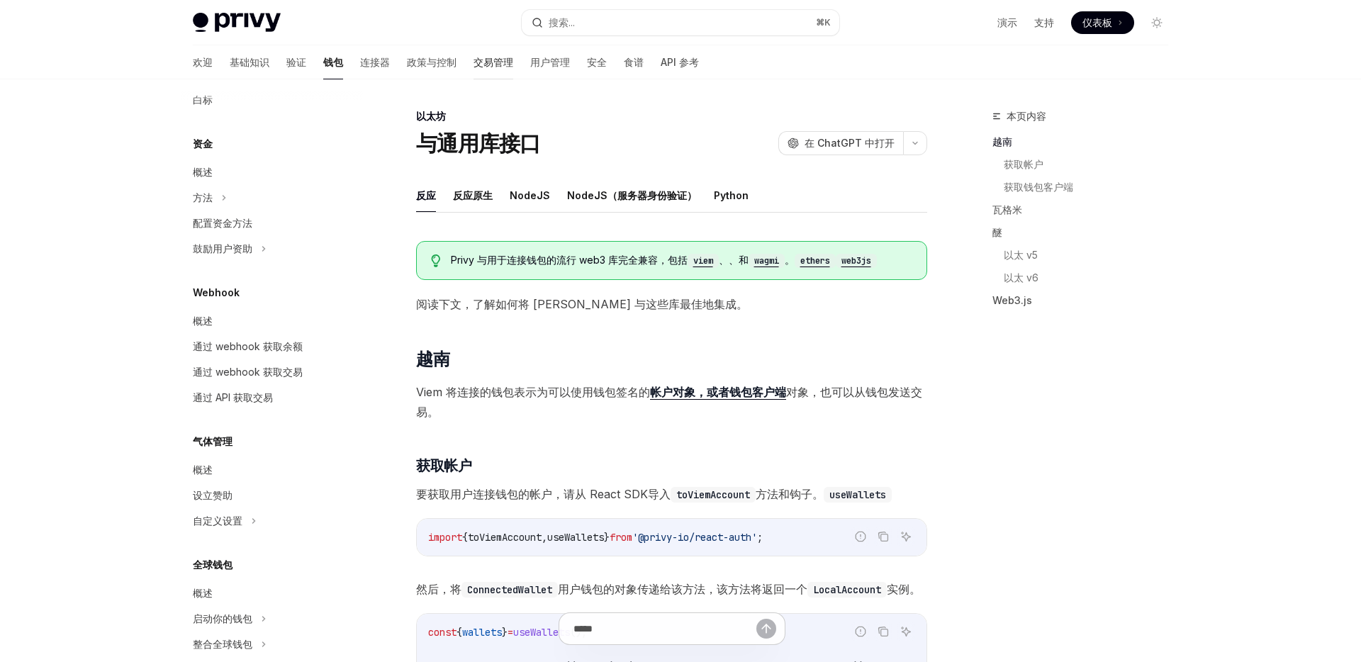
click at [473, 64] on font "交易管理" at bounding box center [493, 62] width 40 height 12
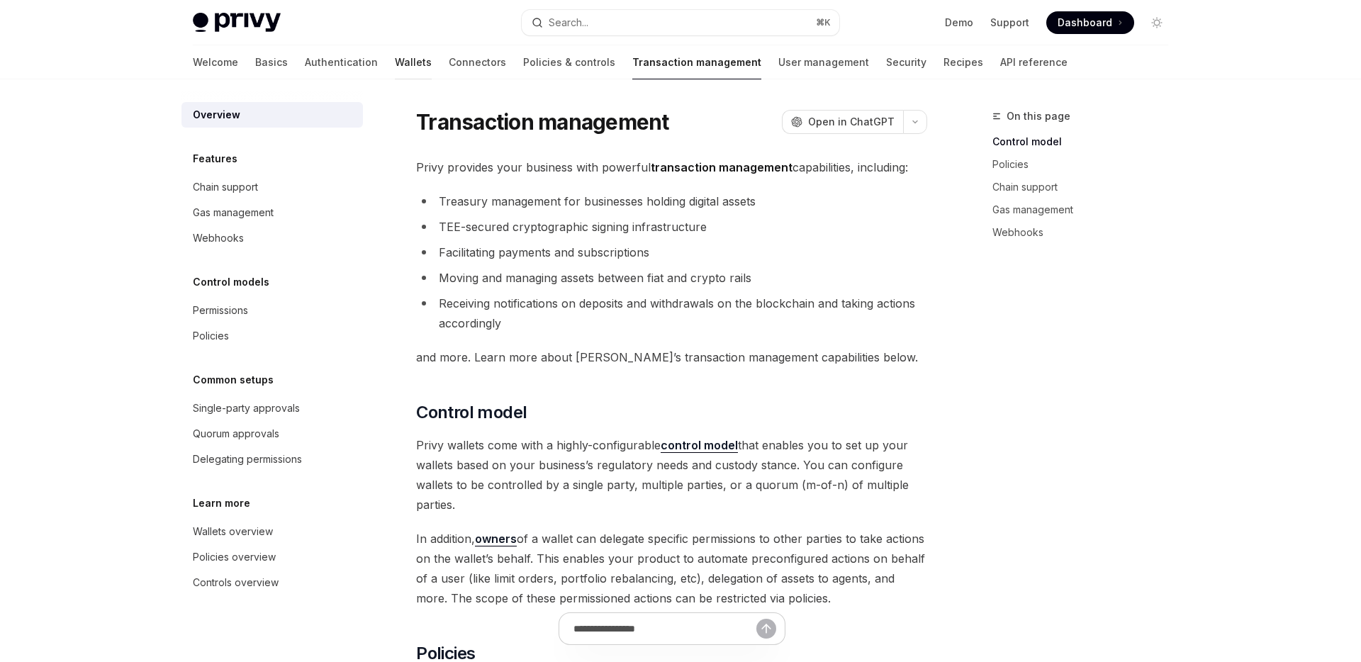
click at [395, 65] on link "Wallets" at bounding box center [413, 62] width 37 height 34
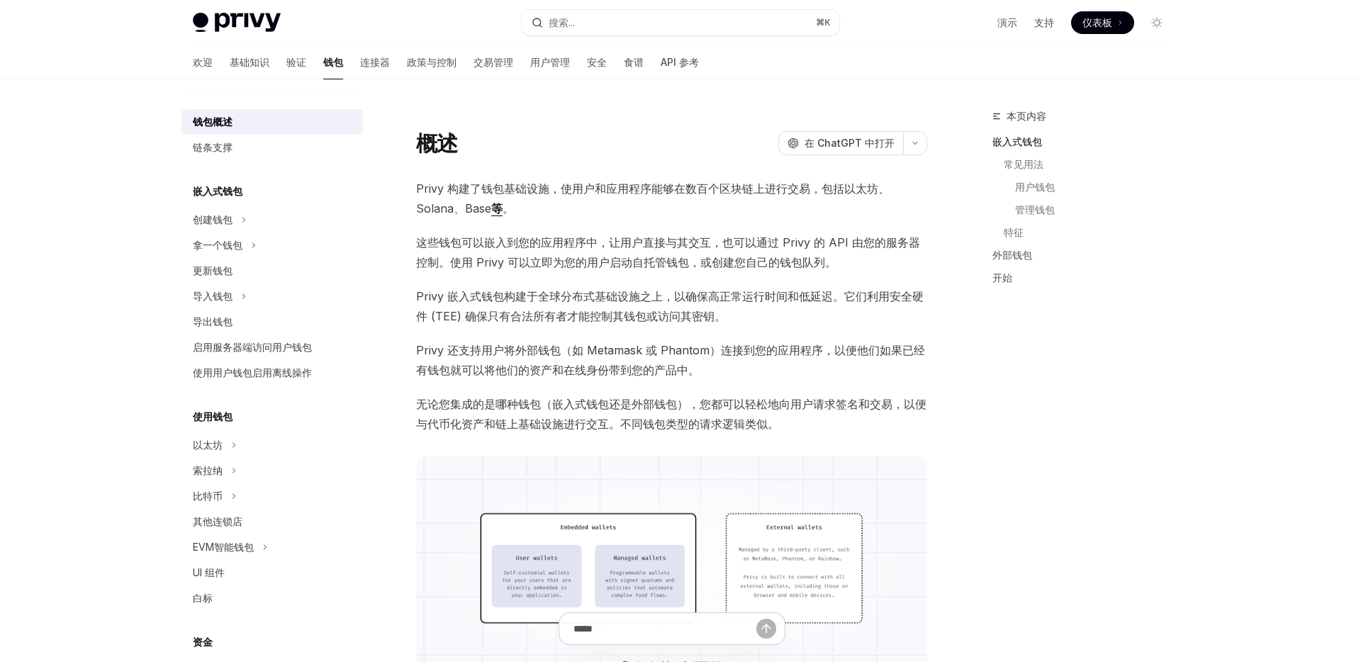
click at [456, 236] on font "这些钱包可以嵌入到您的应用程序中，让用户直接与其交互，也可以通过 Privy 的 API 由您的服务器控制。使用 Privy 可以立即为您的用户启动自托管钱包…" at bounding box center [668, 252] width 504 height 34
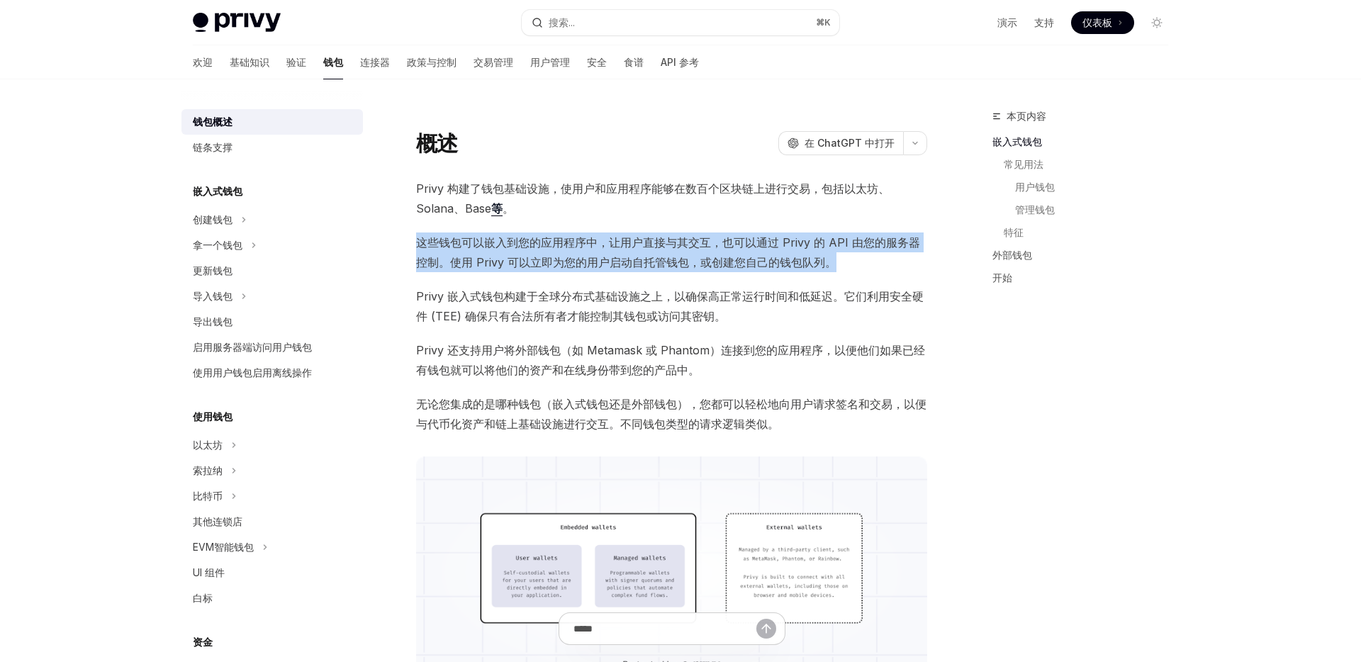
click at [456, 236] on font "这些钱包可以嵌入到您的应用程序中，让用户直接与其交互，也可以通过 Privy 的 API 由您的服务器控制。使用 Privy 可以立即为您的用户启动自托管钱包…" at bounding box center [668, 252] width 504 height 34
click at [456, 238] on font "这些钱包可以嵌入到您的应用程序中，让用户直接与其交互，也可以通过 Privy 的 API 由您的服务器控制。使用 Privy 可以立即为您的用户启动自托管钱包…" at bounding box center [668, 252] width 504 height 34
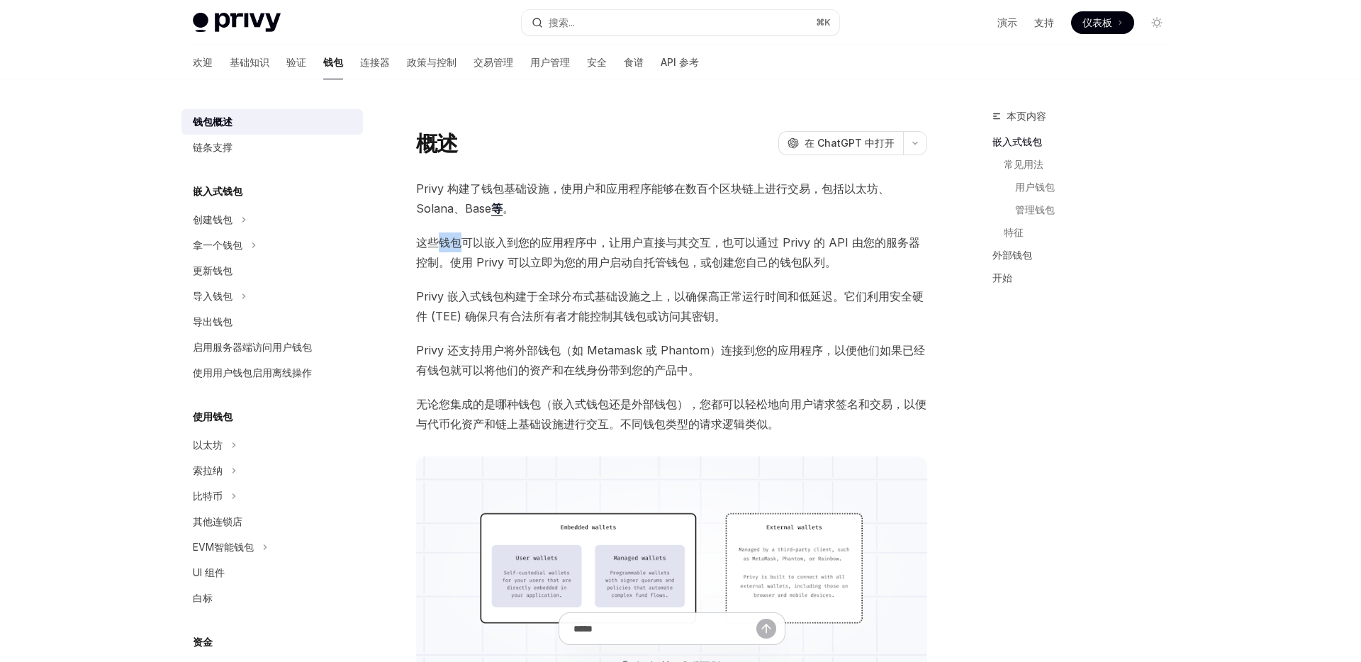
click at [456, 238] on font "这些钱包可以嵌入到您的应用程序中，让用户直接与其交互，也可以通过 Privy 的 API 由您的服务器控制。使用 Privy 可以立即为您的用户启动自托管钱包…" at bounding box center [668, 252] width 504 height 34
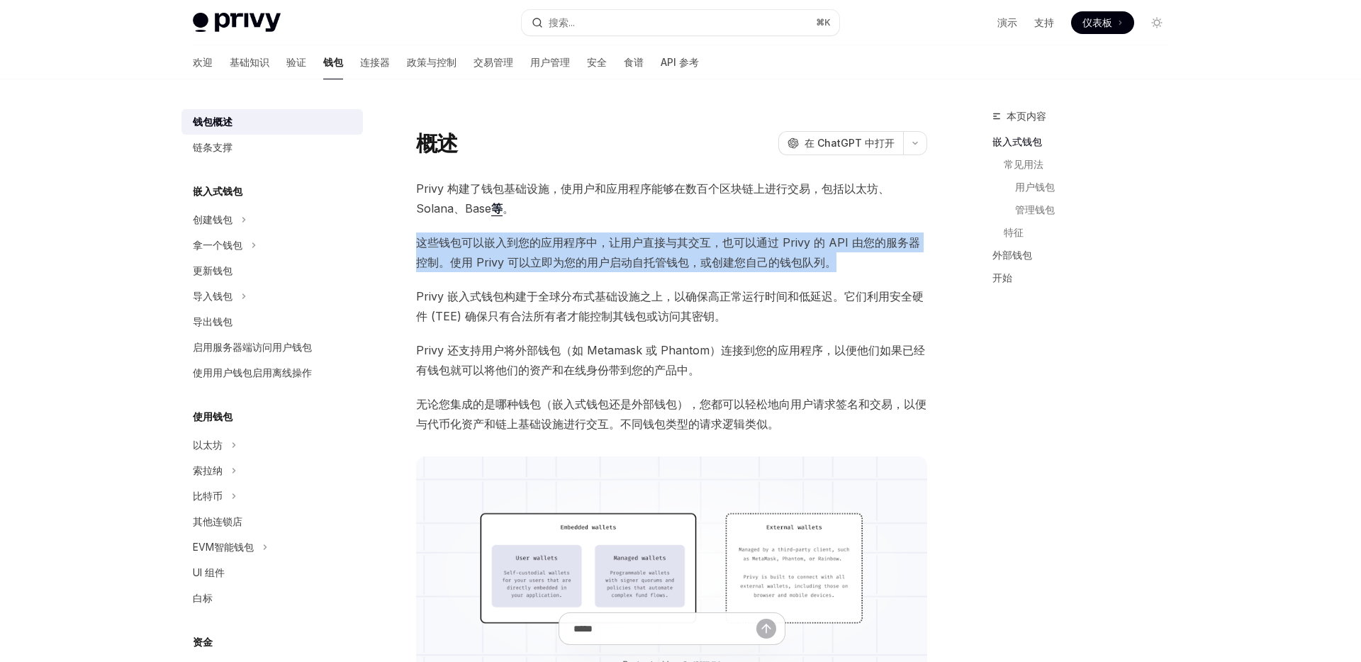
click at [456, 238] on font "这些钱包可以嵌入到您的应用程序中，让用户直接与其交互，也可以通过 Privy 的 API 由您的服务器控制。使用 Privy 可以立即为您的用户启动自托管钱包…" at bounding box center [668, 252] width 504 height 34
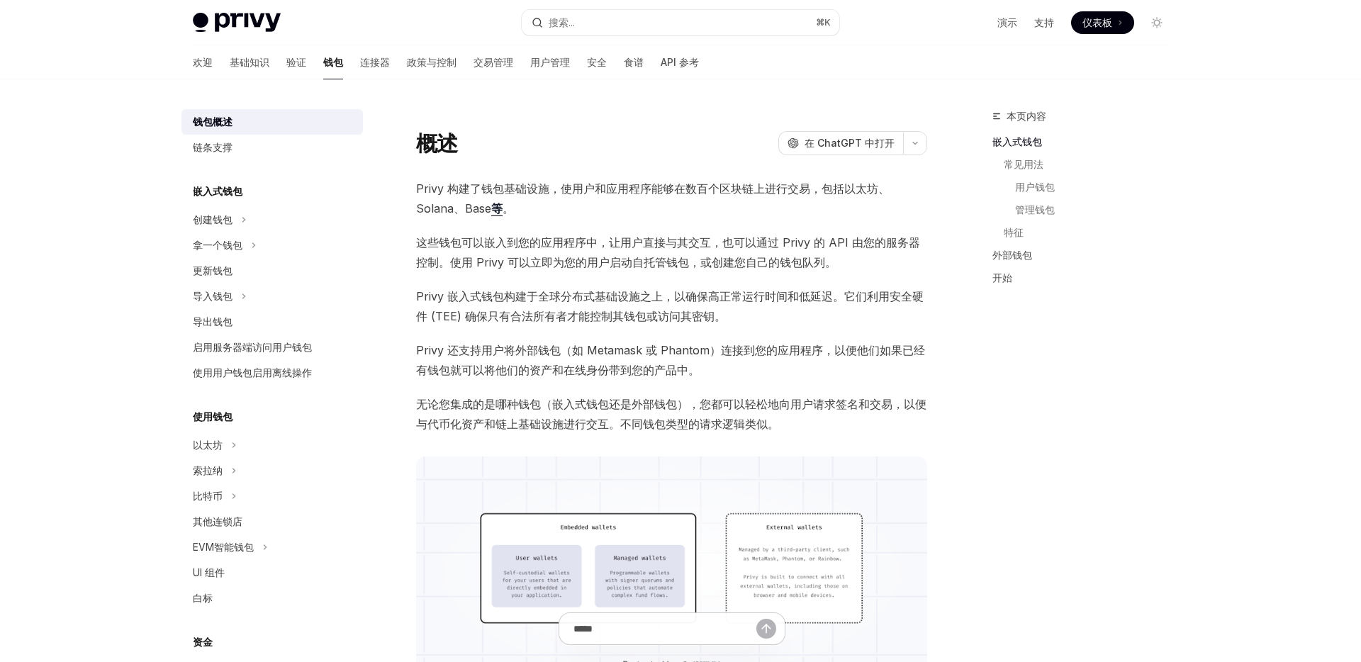
click at [458, 291] on font "Privy 嵌入式钱包构建于全球分布式基础设施之上，以确保高正常运行时间和低延迟。它们利用安全硬件 (TEE) 确保只有合法所有者才能控制其钱包或访问其密钥。" at bounding box center [669, 306] width 507 height 34
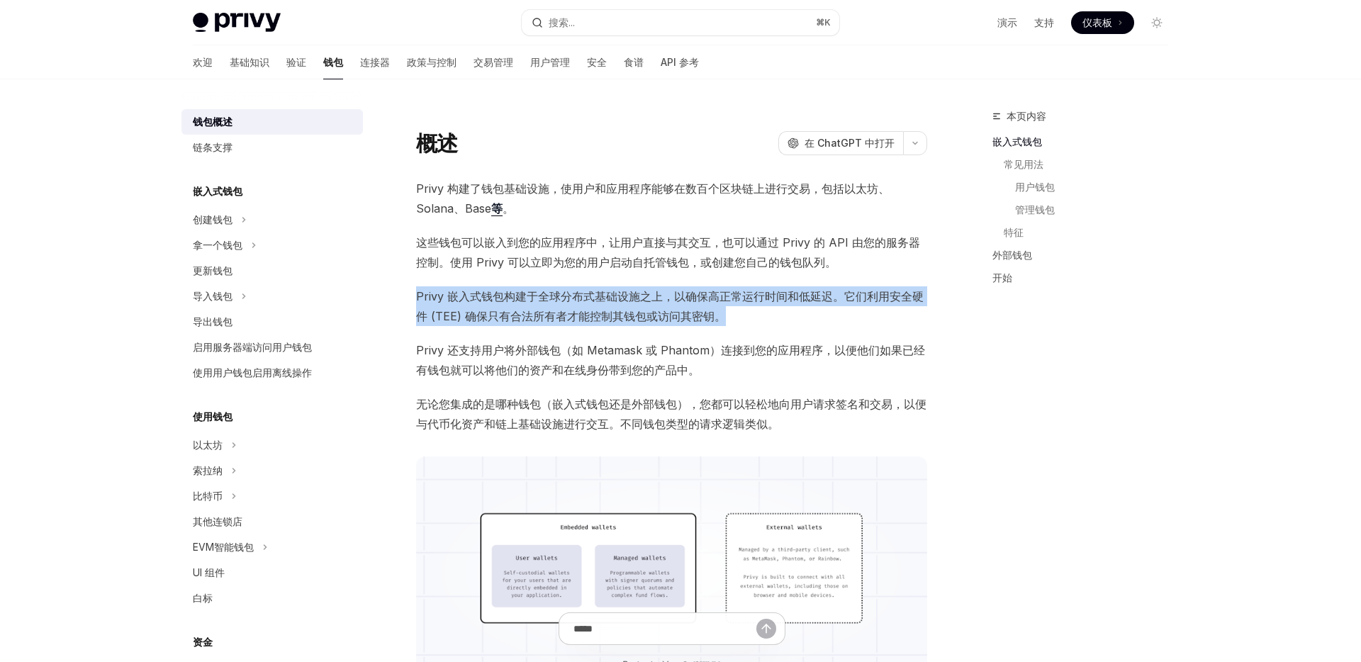
click at [458, 291] on font "Privy 嵌入式钱包构建于全球分布式基础设施之上，以确保高正常运行时间和低延迟。它们利用安全硬件 (TEE) 确保只有合法所有者才能控制其钱包或访问其密钥。" at bounding box center [669, 306] width 507 height 34
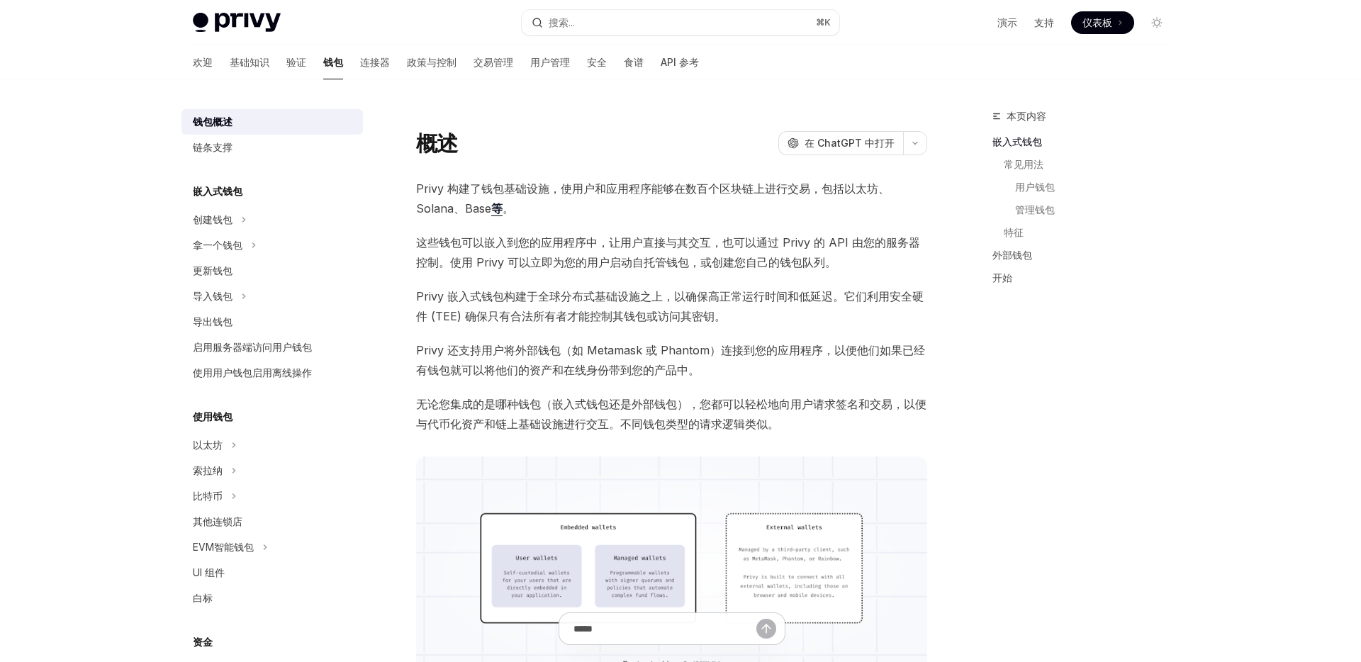
click at [458, 289] on font "Privy 嵌入式钱包构建于全球分布式基础设施之上，以确保高正常运行时间和低延迟。它们利用安全硬件 (TEE) 确保只有合法所有者才能控制其钱包或访问其密钥。" at bounding box center [669, 306] width 507 height 34
click at [446, 293] on font "Privy 嵌入式钱包构建于全球分布式基础设施之上，以确保高正常运行时间和低延迟。它们利用安全硬件 (TEE) 确保只有合法所有者才能控制其钱包或访问其密钥。" at bounding box center [669, 306] width 507 height 34
click at [448, 296] on font "Privy 嵌入式钱包构建于全球分布式基础设施之上，以确保高正常运行时间和低延迟。它们利用安全硬件 (TEE) 确保只有合法所有者才能控制其钱包或访问其密钥。" at bounding box center [669, 306] width 507 height 34
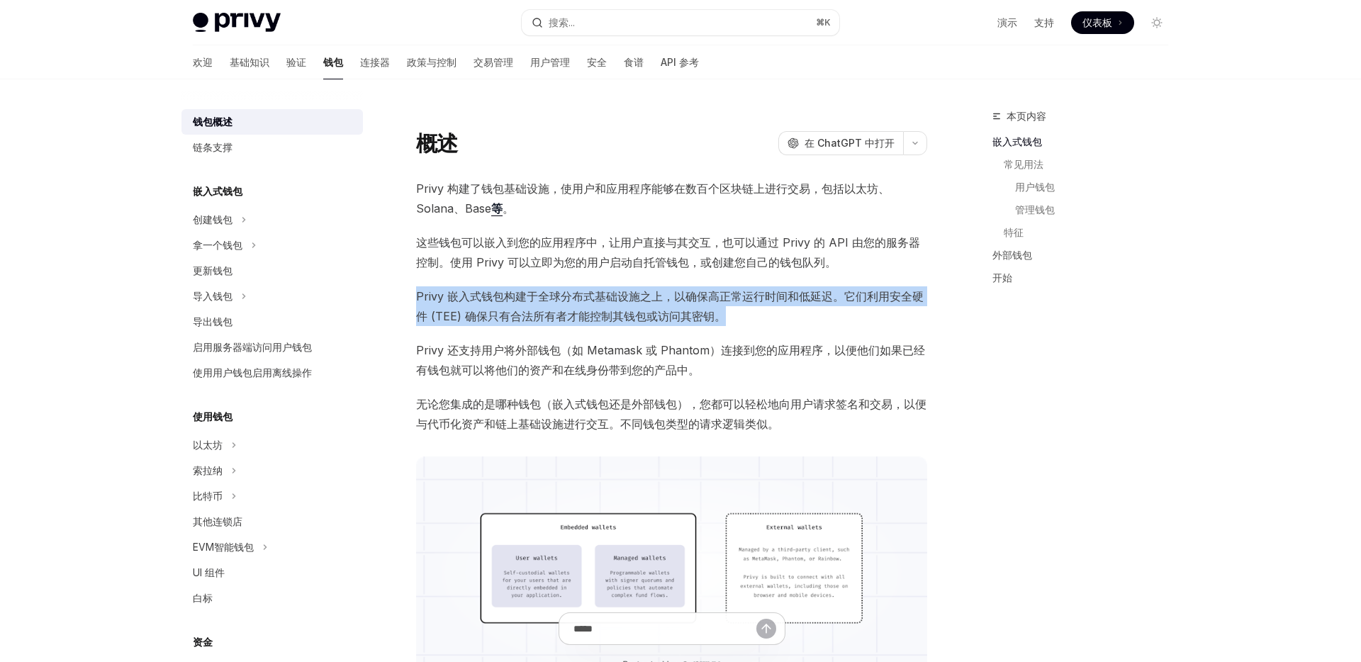
click at [448, 296] on font "Privy 嵌入式钱包构建于全球分布式基础设施之上，以确保高正常运行时间和低延迟。它们利用安全硬件 (TEE) 确保只有合法所有者才能控制其钱包或访问其密钥。" at bounding box center [669, 306] width 507 height 34
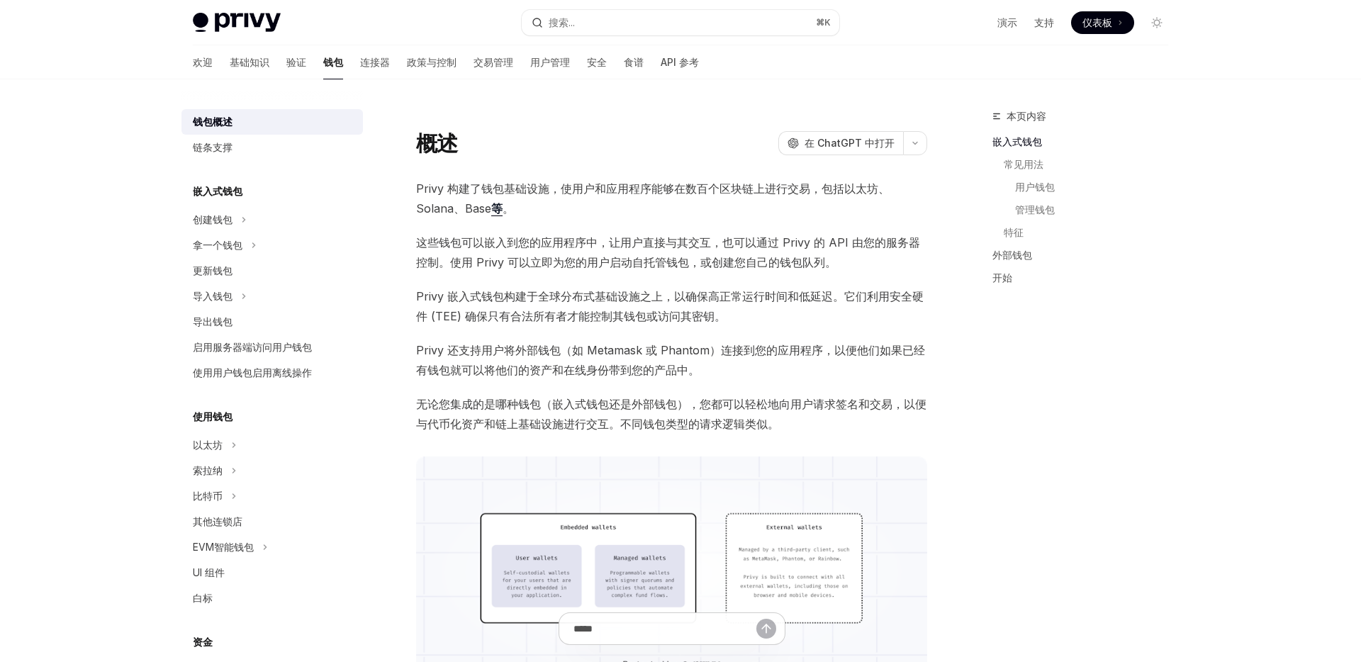
click at [447, 351] on font "Privy 还支持用户将外部钱包（如 Metamask 或 Phantom）连接到您的应用程序，以便他们如果已经有钱包就可以将他们的资产和在线身份带到您的产品…" at bounding box center [670, 360] width 509 height 34
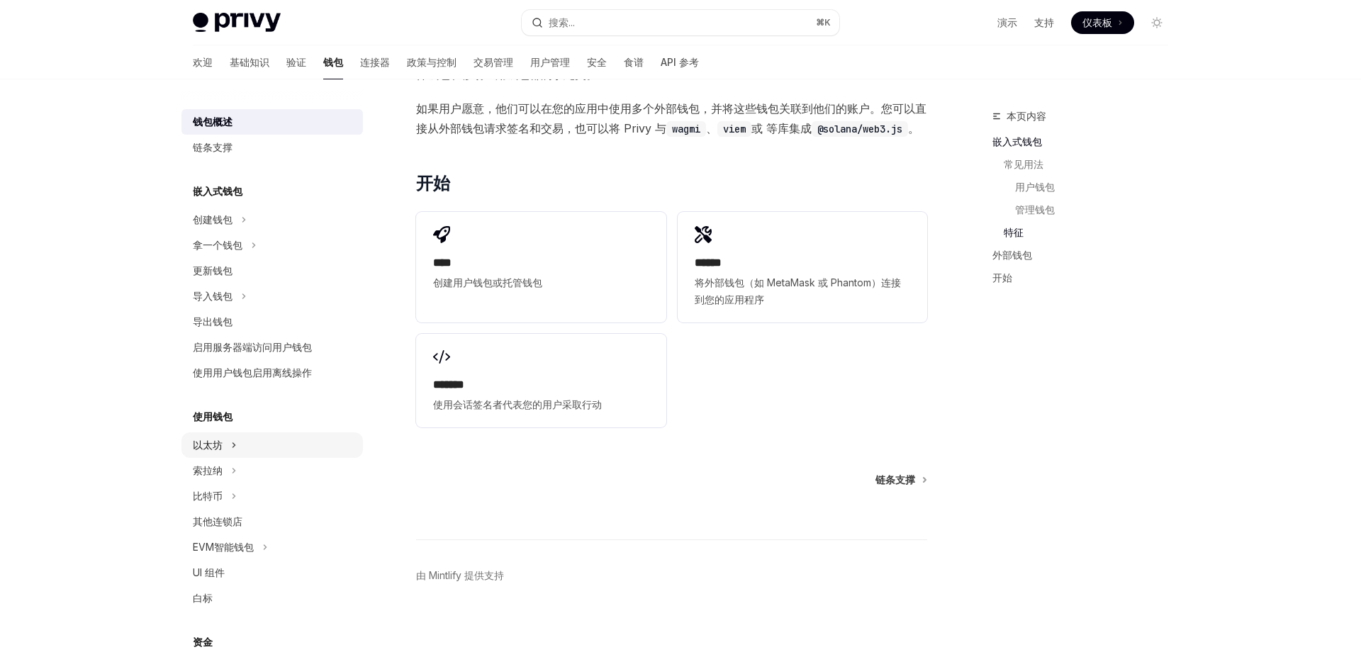
click at [218, 441] on font "以太坊" at bounding box center [208, 445] width 30 height 12
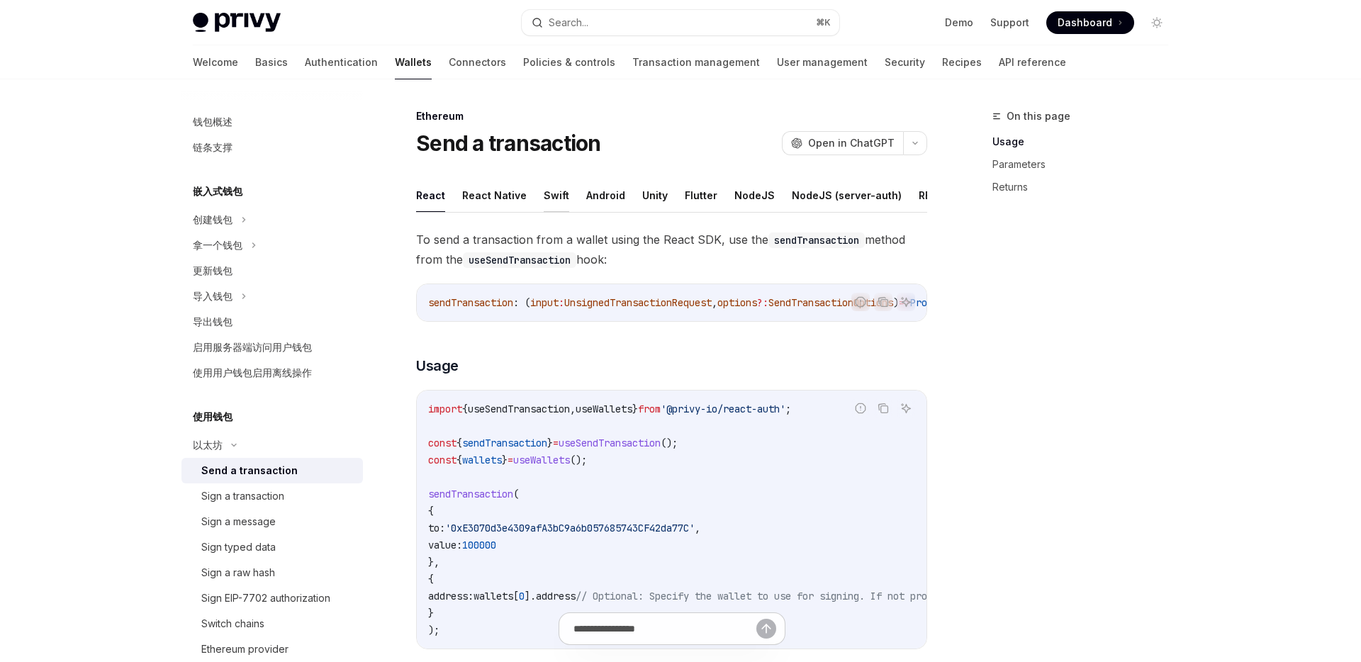
click at [560, 192] on button "Swift" at bounding box center [557, 195] width 26 height 33
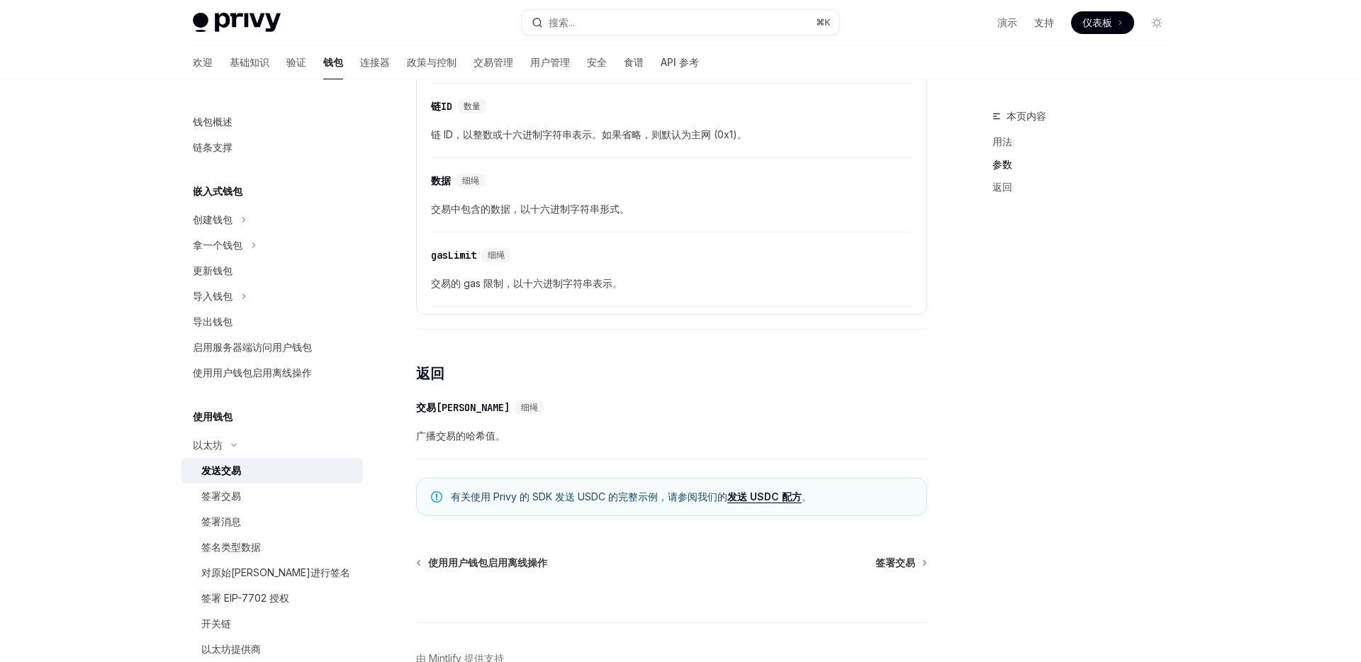
scroll to position [859, 0]
click at [303, 489] on div "签署交易" at bounding box center [277, 496] width 153 height 17
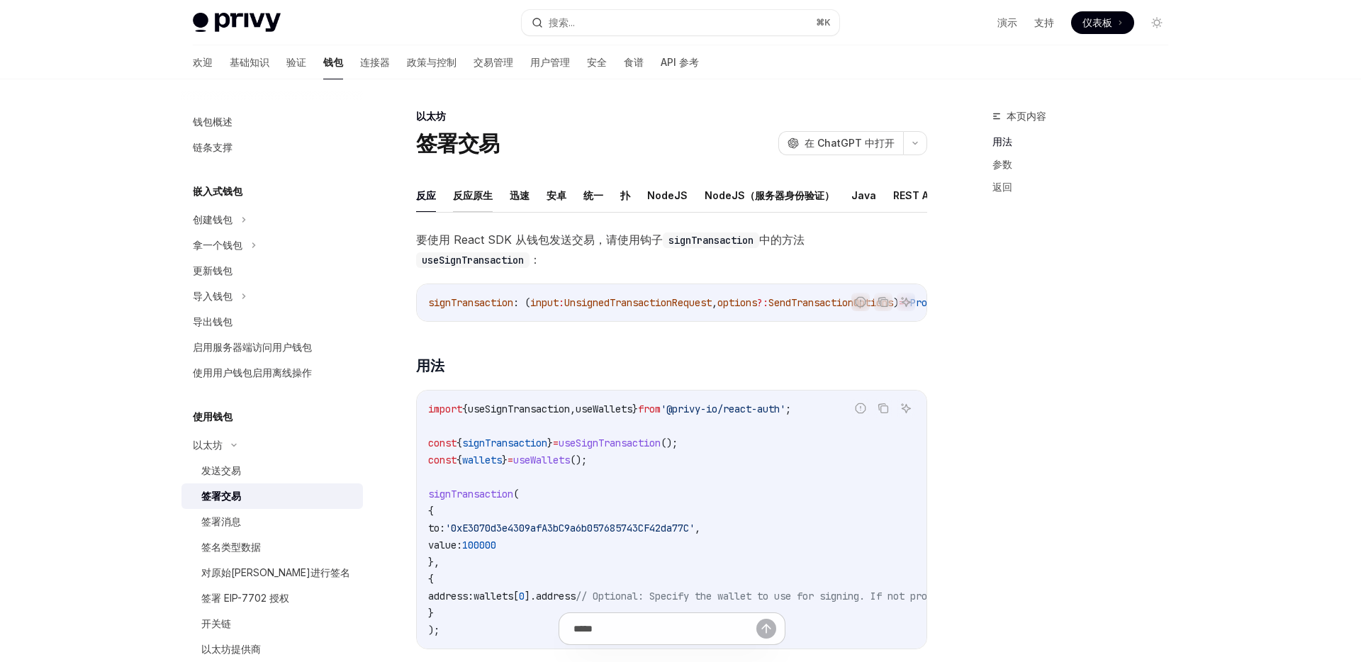
click at [488, 197] on font "反应原生" at bounding box center [473, 195] width 40 height 12
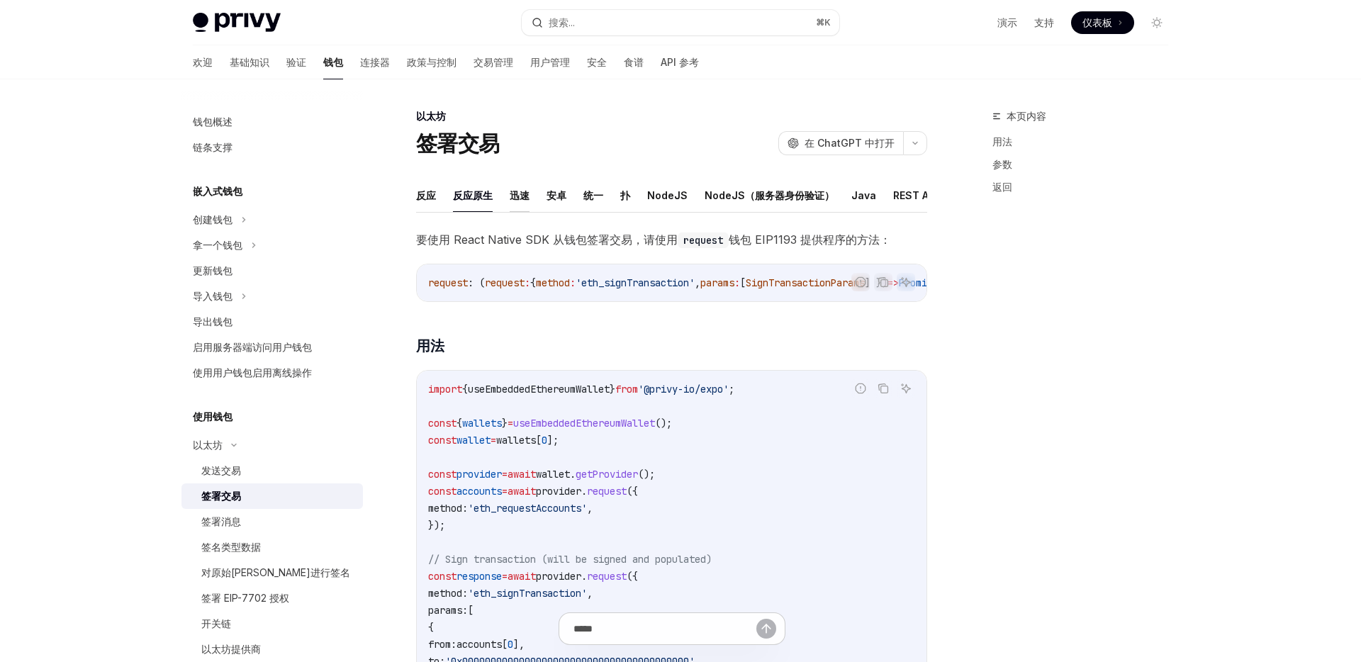
click at [519, 196] on font "迅速" at bounding box center [520, 195] width 20 height 12
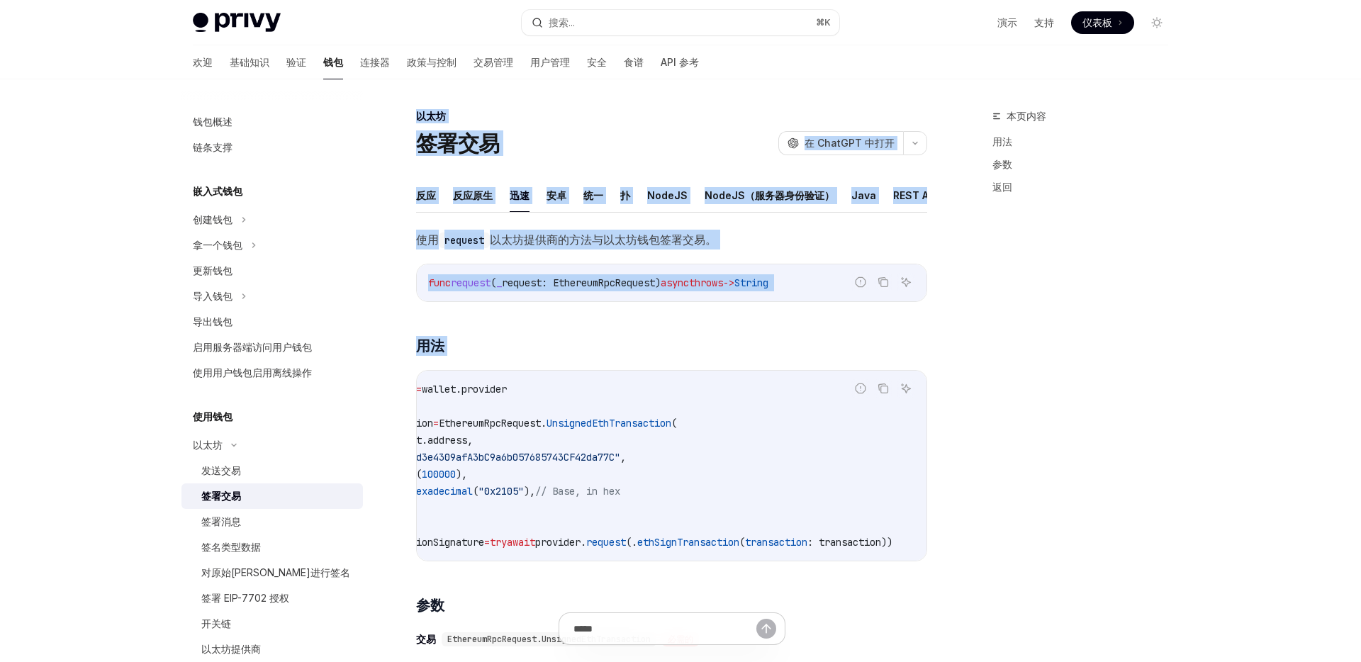
scroll to position [0, 9]
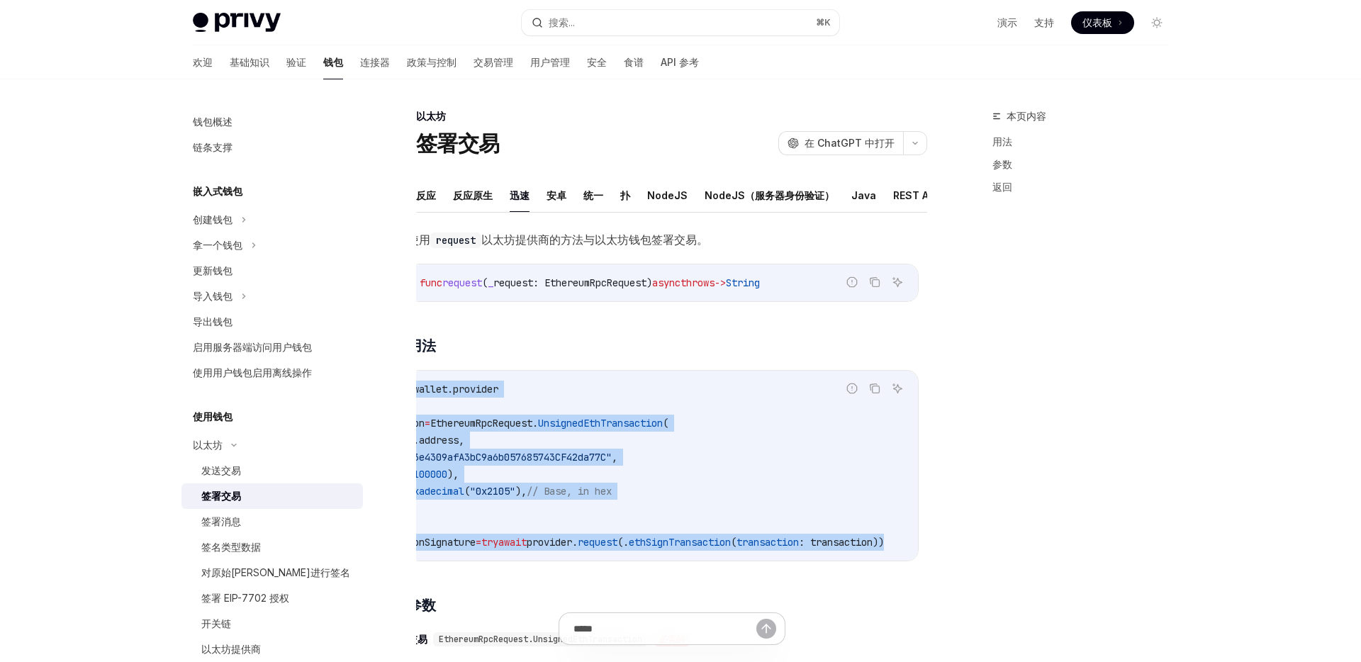
drag, startPoint x: 429, startPoint y: 383, endPoint x: 889, endPoint y: 545, distance: 486.8
click at [889, 545] on code "let provider = wallet. provider let transaction = EthereumRpcRequest. UnsignedE…" at bounding box center [631, 466] width 573 height 170
copy code "let provider = wallet. provider let transaction = EthereumRpcRequest. UnsignedE…"
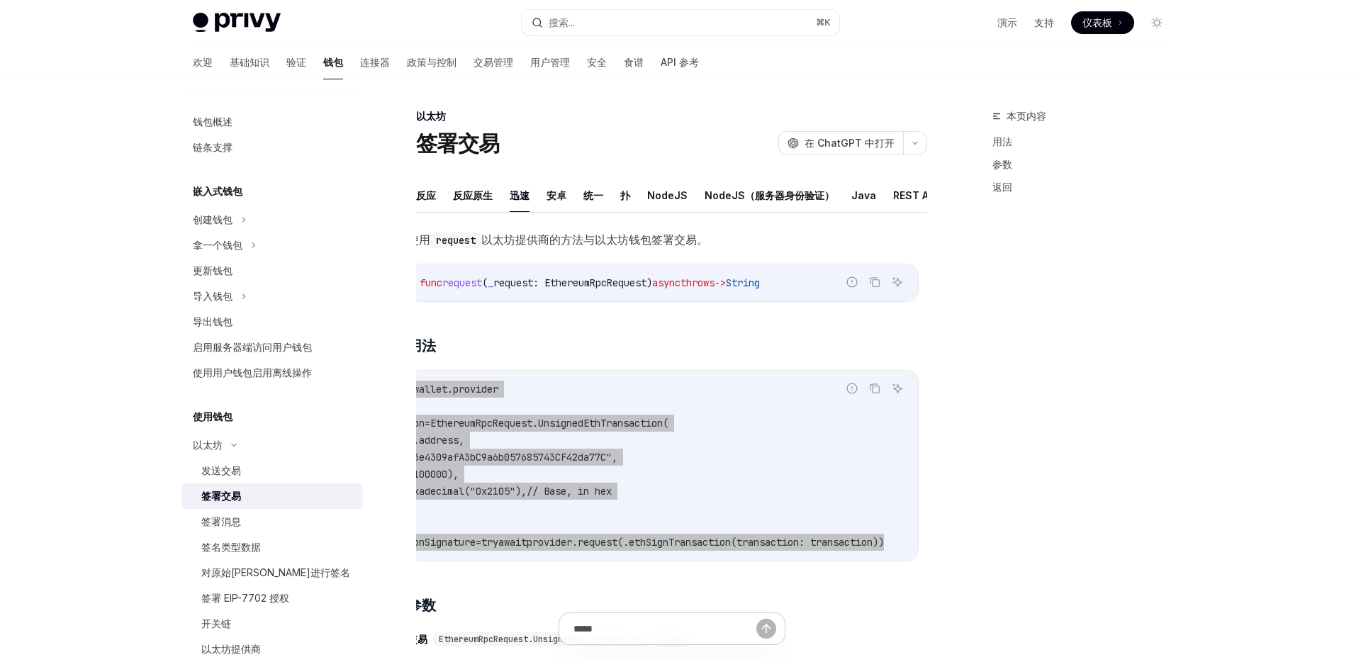
type textarea "*"
